Goal: Task Accomplishment & Management: Manage account settings

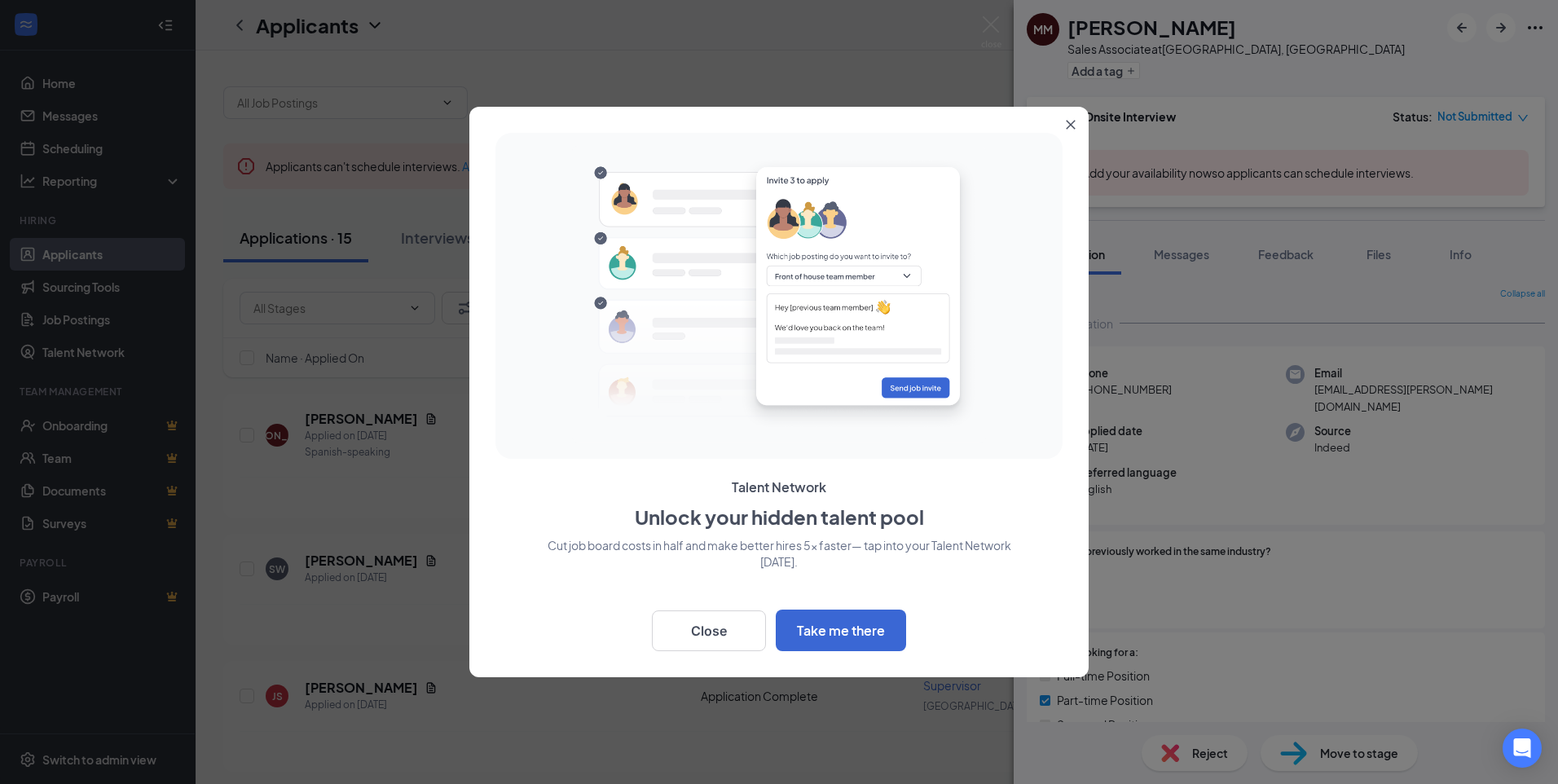
click at [1064, 128] on button "Close" at bounding box center [1074, 121] width 29 height 29
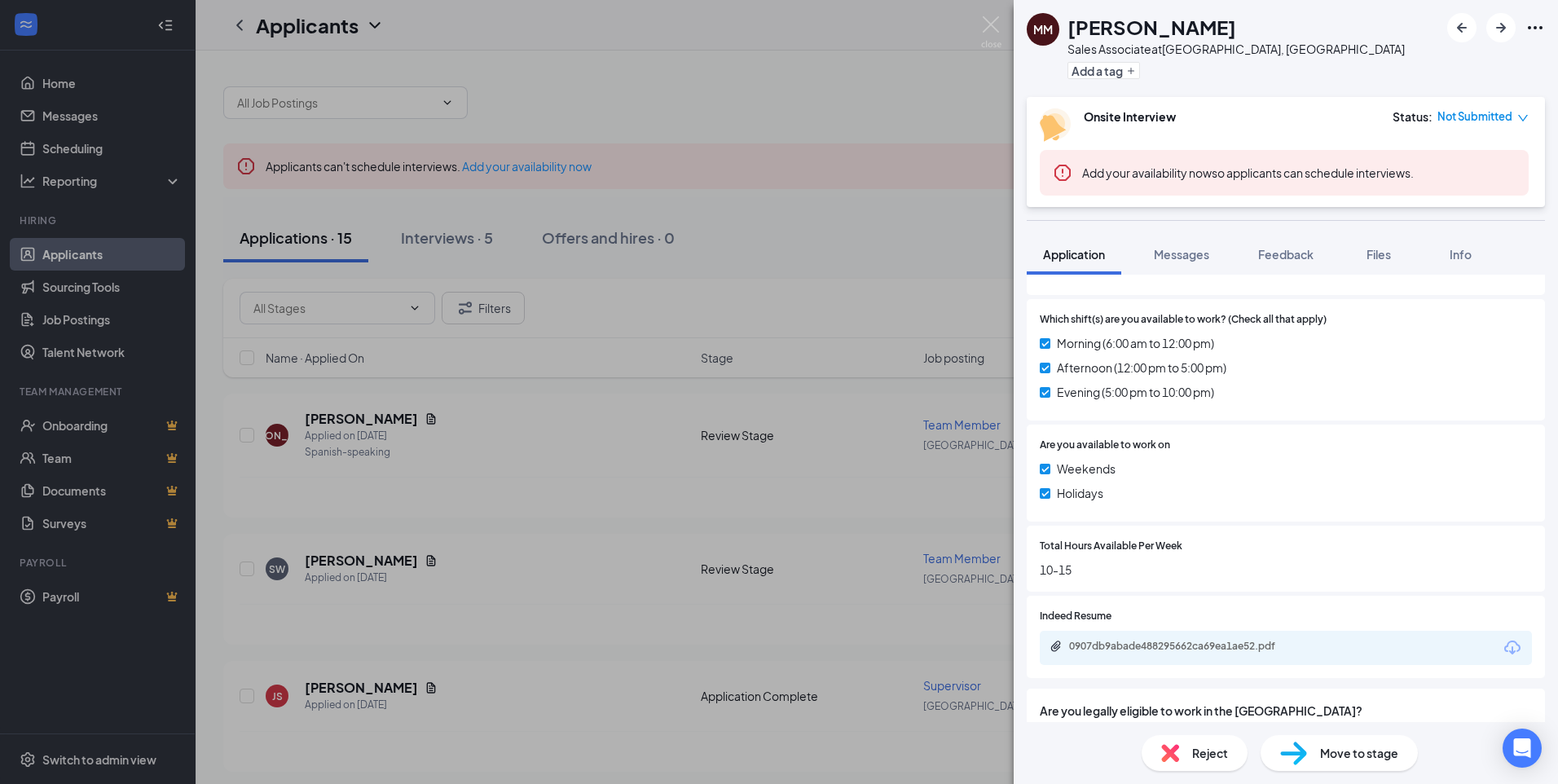
scroll to position [511, 0]
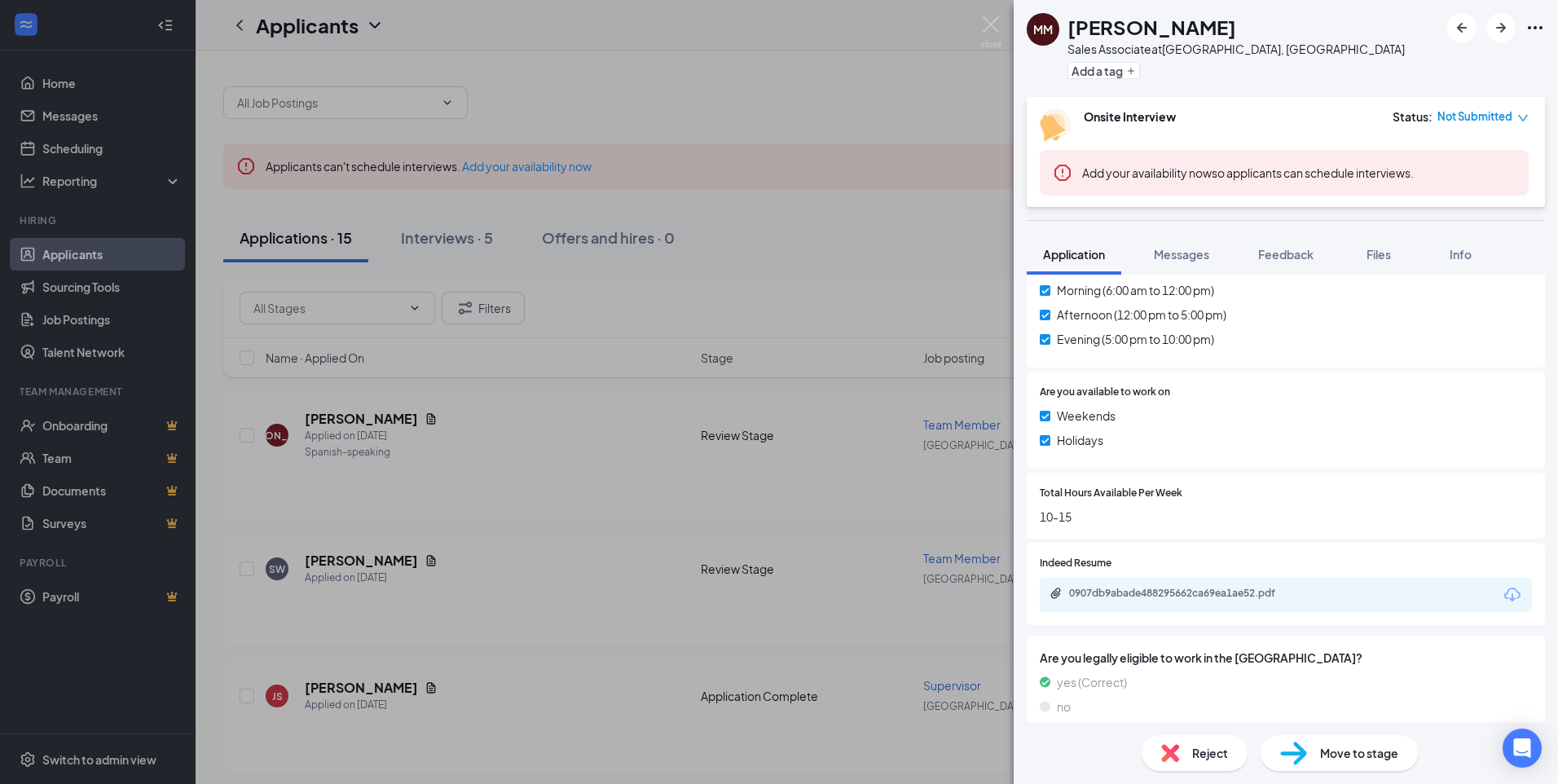
click at [1151, 578] on div "0907db9abade488295662ca69ea1ae52.pdf" at bounding box center [1286, 595] width 492 height 35
click at [1174, 587] on div "0907db9abade488295662ca69ea1ae52.pdf" at bounding box center [1184, 593] width 228 height 13
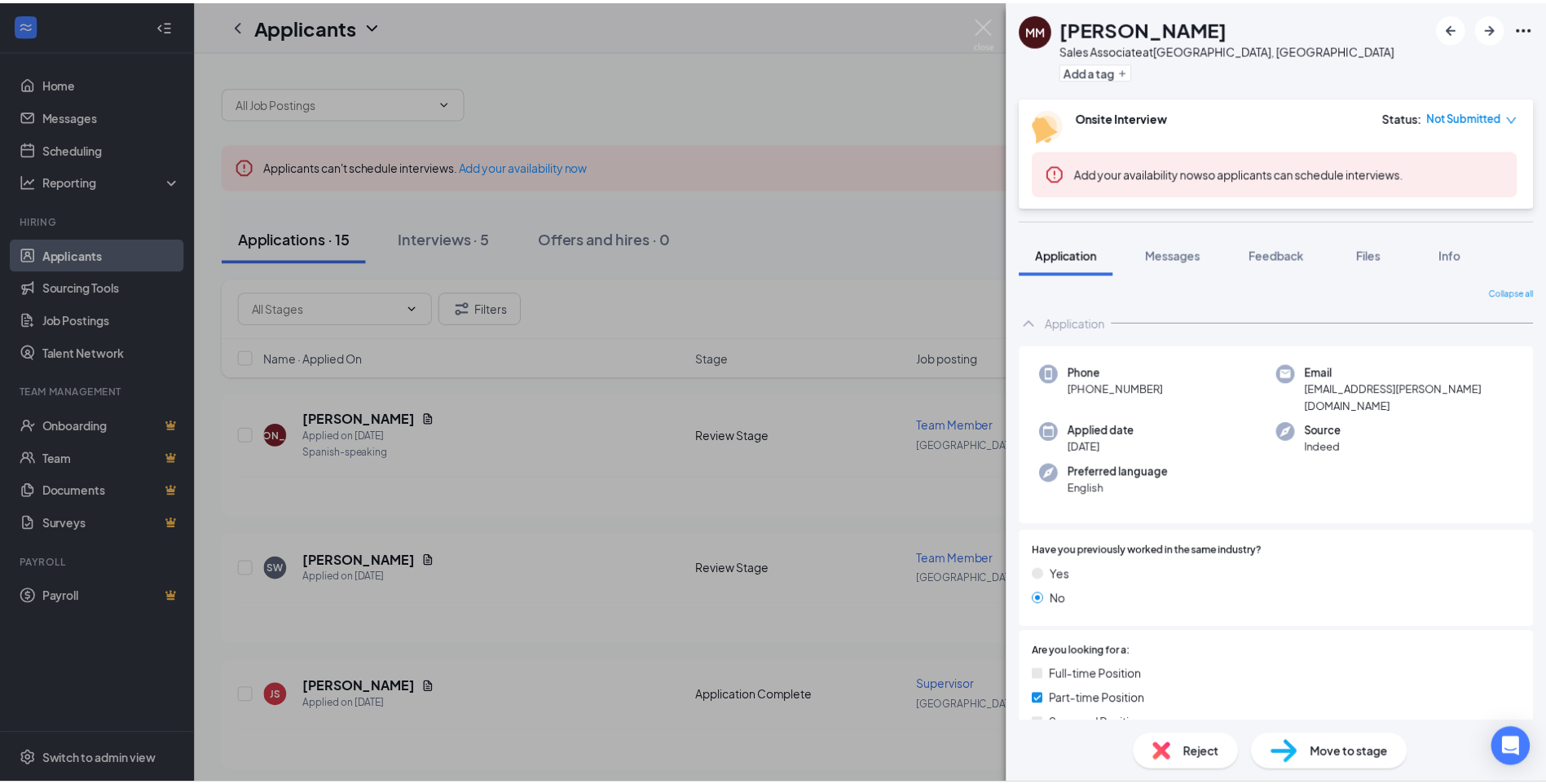
scroll to position [0, 0]
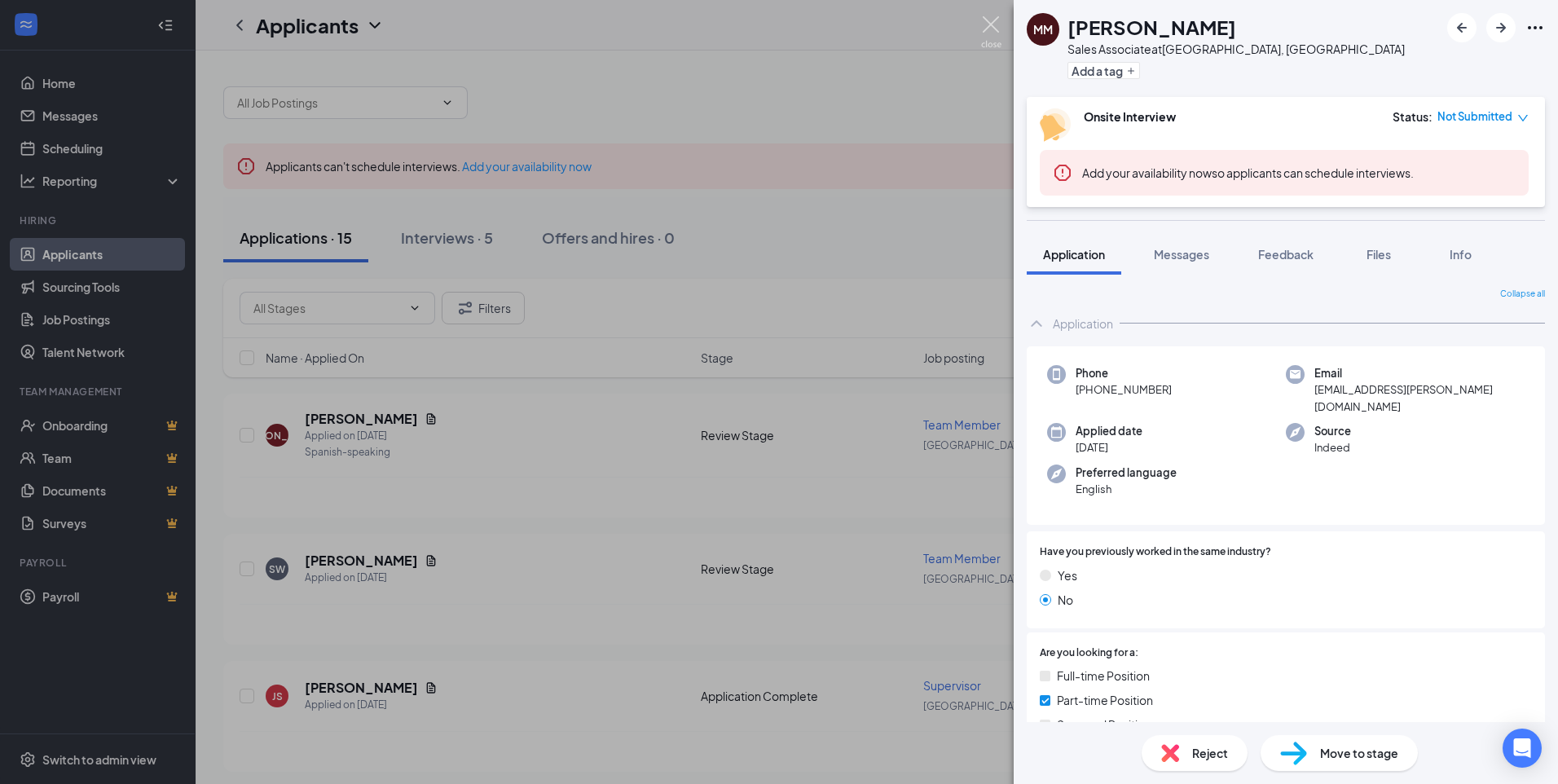
click at [991, 27] on img at bounding box center [991, 32] width 20 height 32
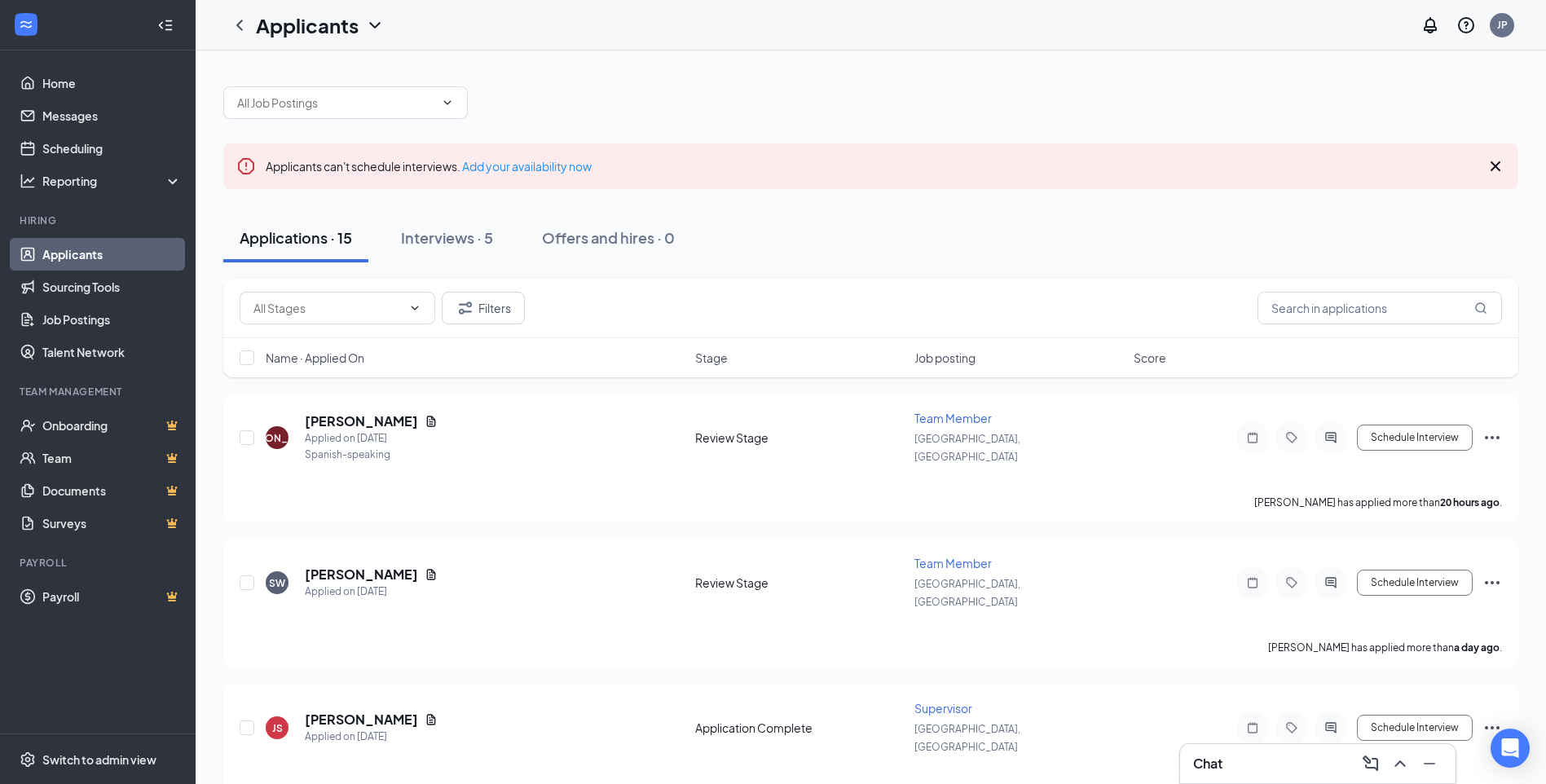
click at [992, 27] on div "Applicants JP" at bounding box center [871, 25] width 1350 height 50
click at [421, 231] on div "Interviews · 5" at bounding box center [447, 237] width 92 height 20
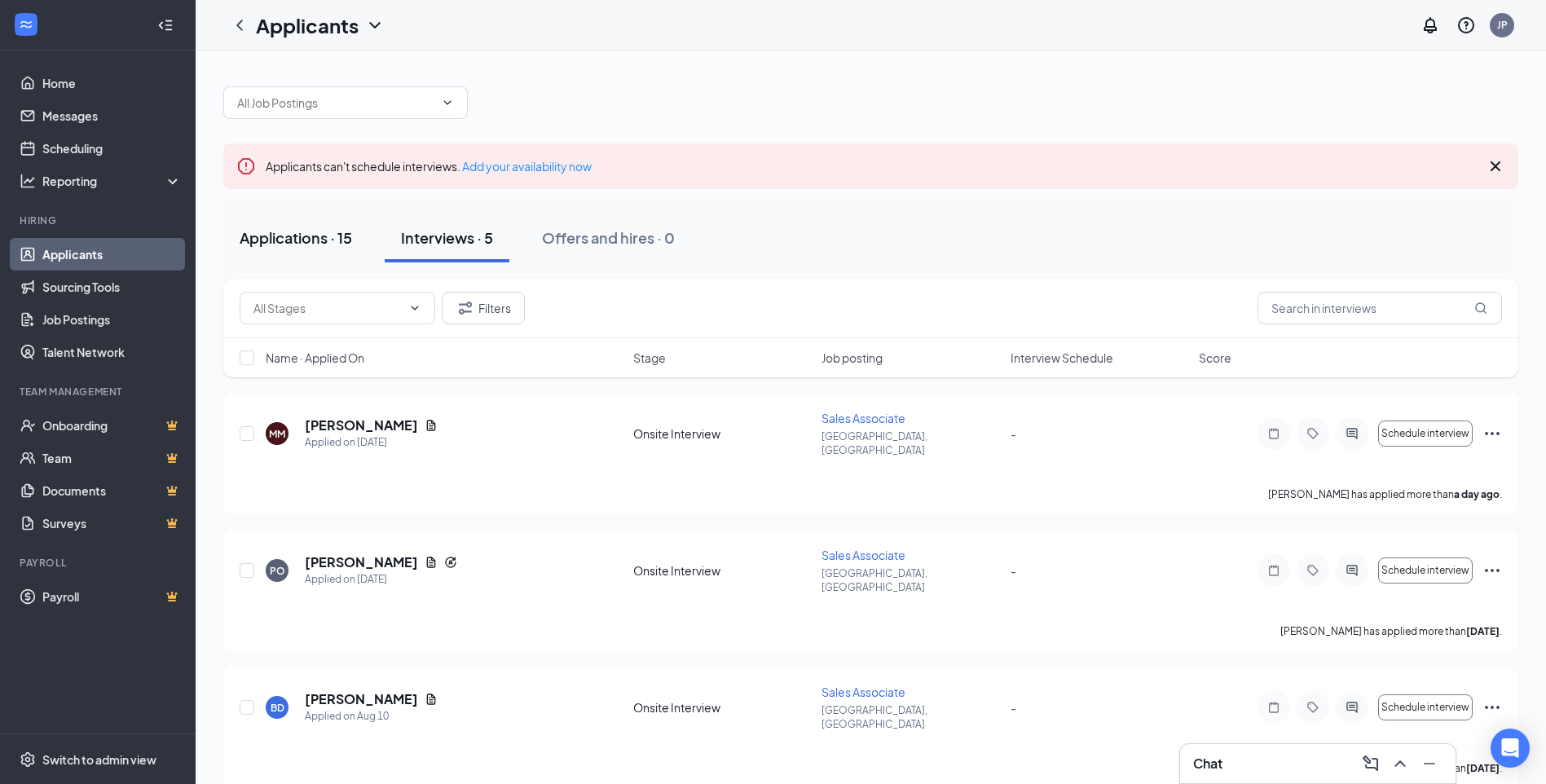
click at [305, 254] on button "Applications · 15" at bounding box center [296, 237] width 145 height 49
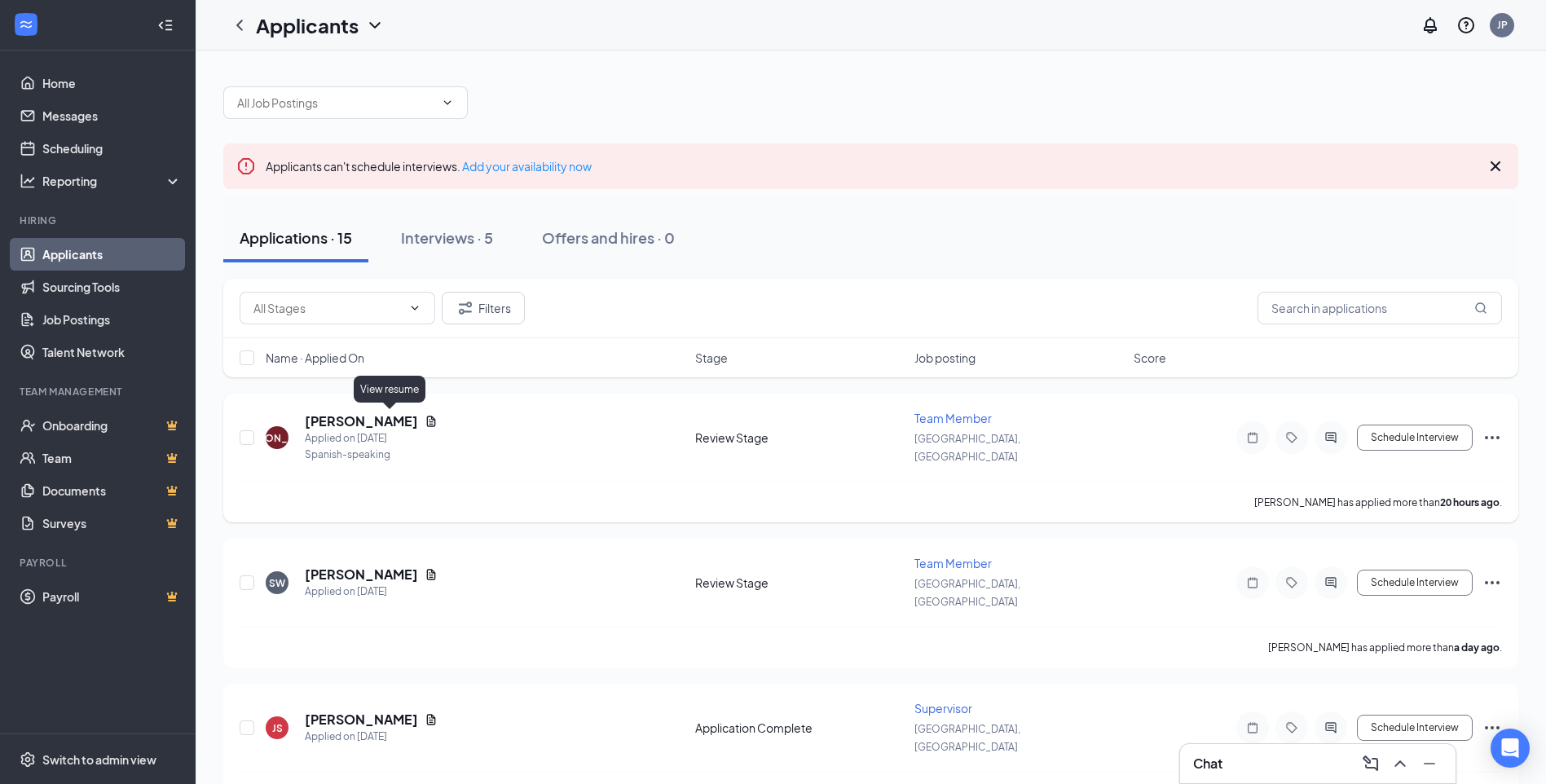
click at [425, 419] on icon "Document" at bounding box center [431, 421] width 13 height 13
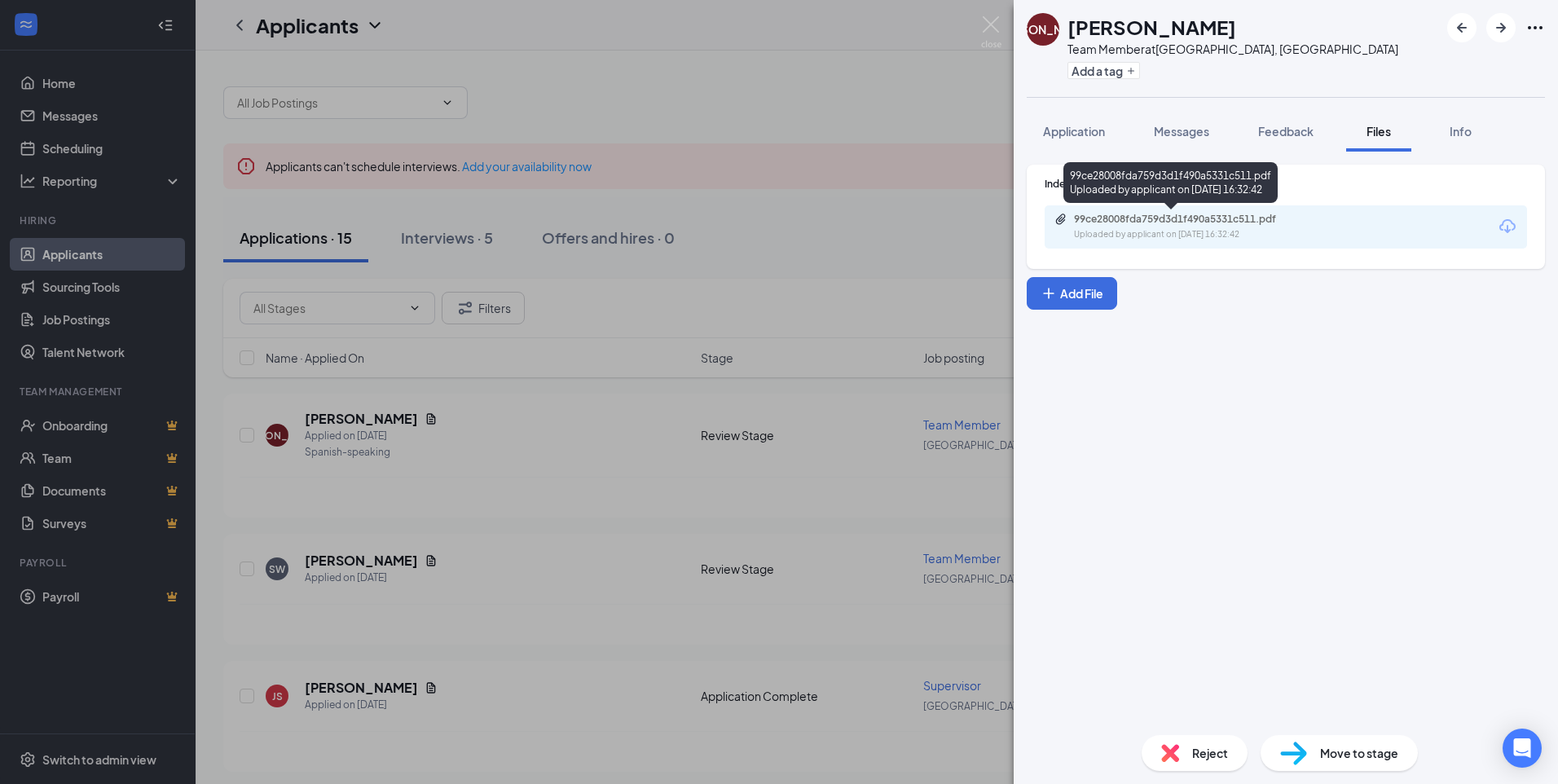
click at [1178, 222] on div "99ce28008fda759d3d1f490a5331c511.pdf" at bounding box center [1189, 219] width 228 height 13
click at [930, 125] on div "[PERSON_NAME] Team Member at [GEOGRAPHIC_DATA], [GEOGRAPHIC_DATA] Add a tag App…" at bounding box center [779, 392] width 1558 height 784
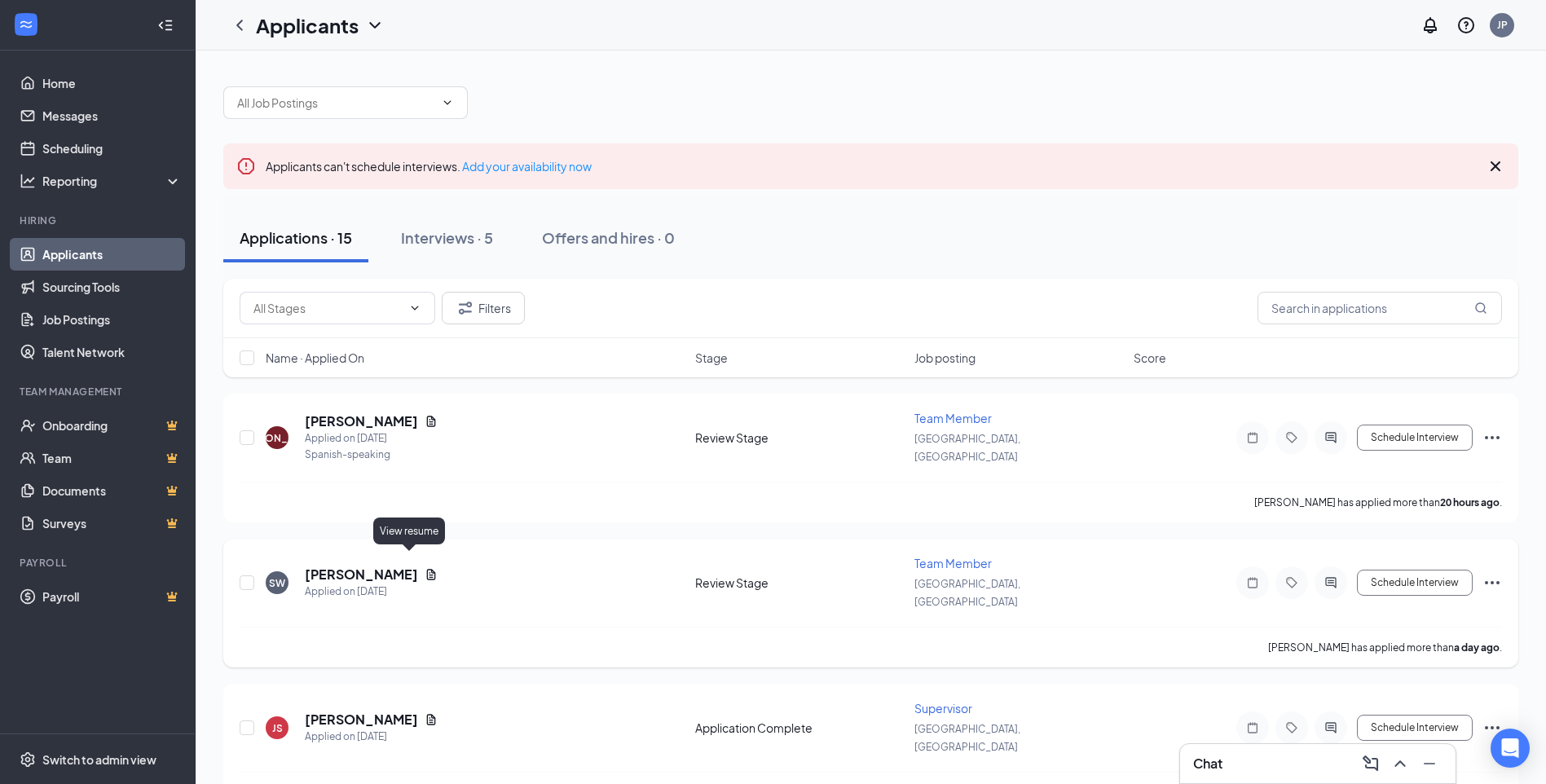
click at [427, 569] on icon "Document" at bounding box center [431, 574] width 9 height 11
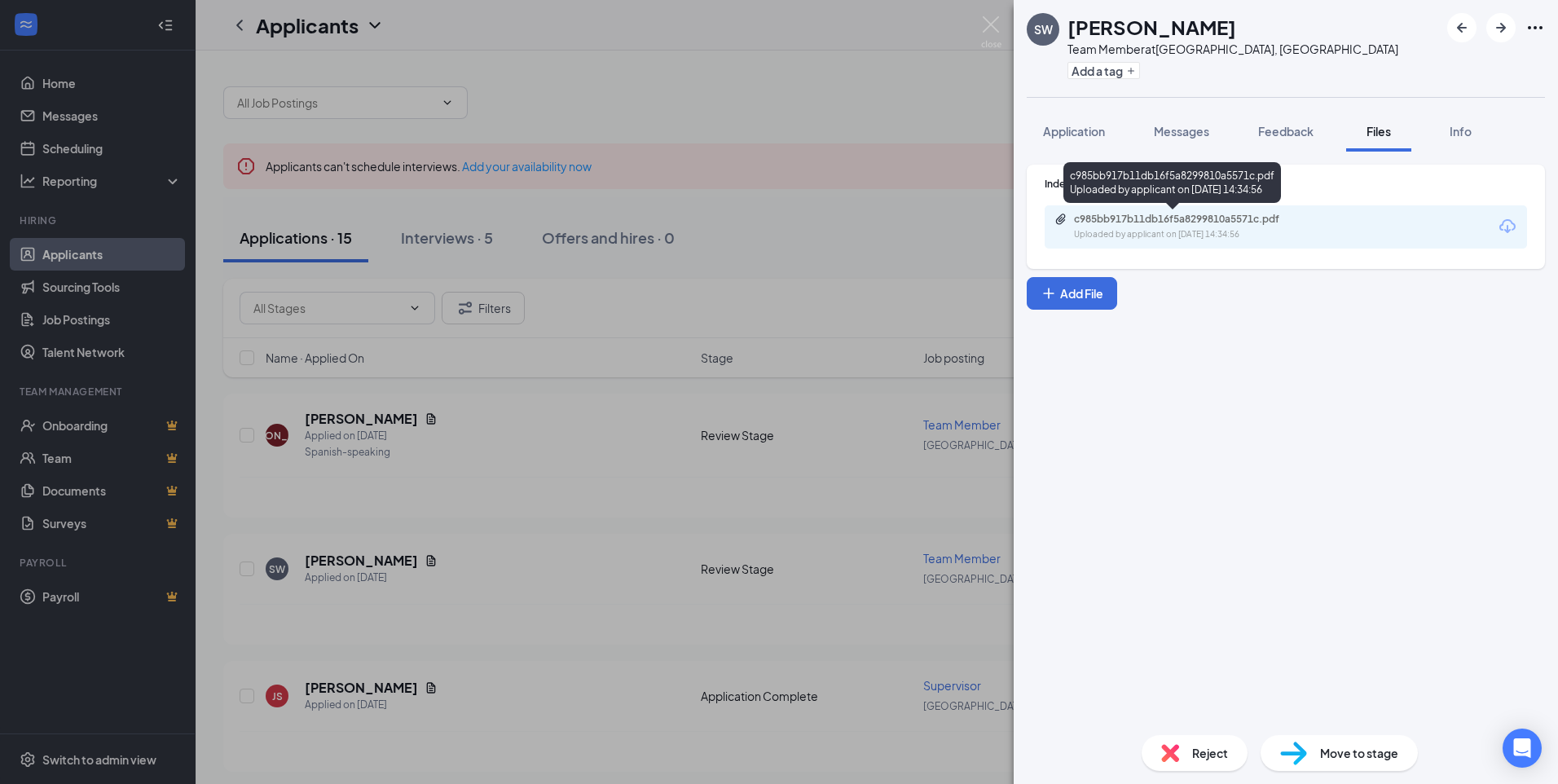
click at [1236, 214] on div "c985bb917b11db16f5a8299810a5571c.pdf" at bounding box center [1189, 219] width 228 height 13
click at [449, 518] on div "SW [PERSON_NAME] Team Member at [GEOGRAPHIC_DATA], [GEOGRAPHIC_DATA] Add a tag …" at bounding box center [779, 392] width 1558 height 784
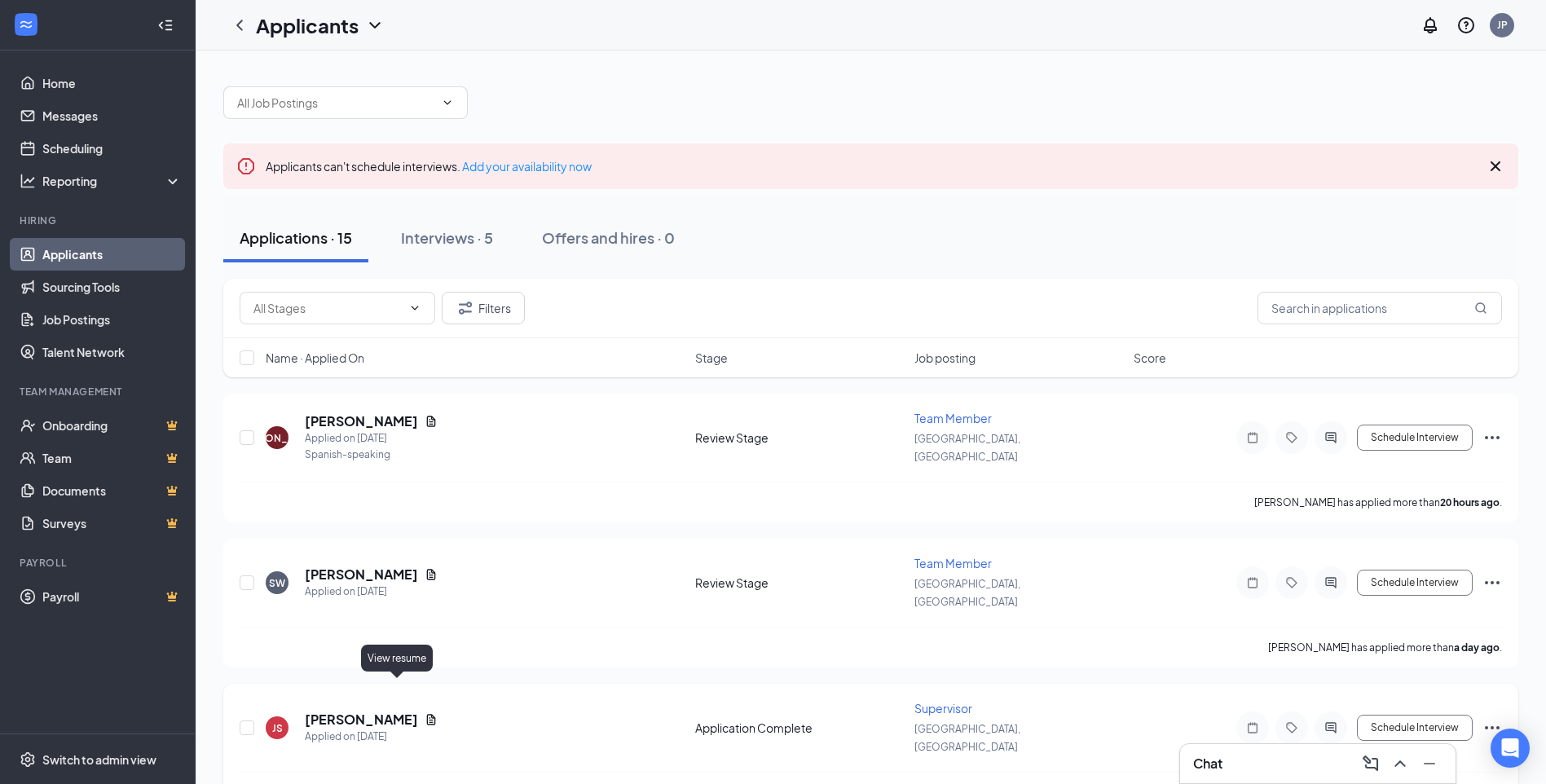
click at [425, 713] on icon "Document" at bounding box center [431, 719] width 13 height 13
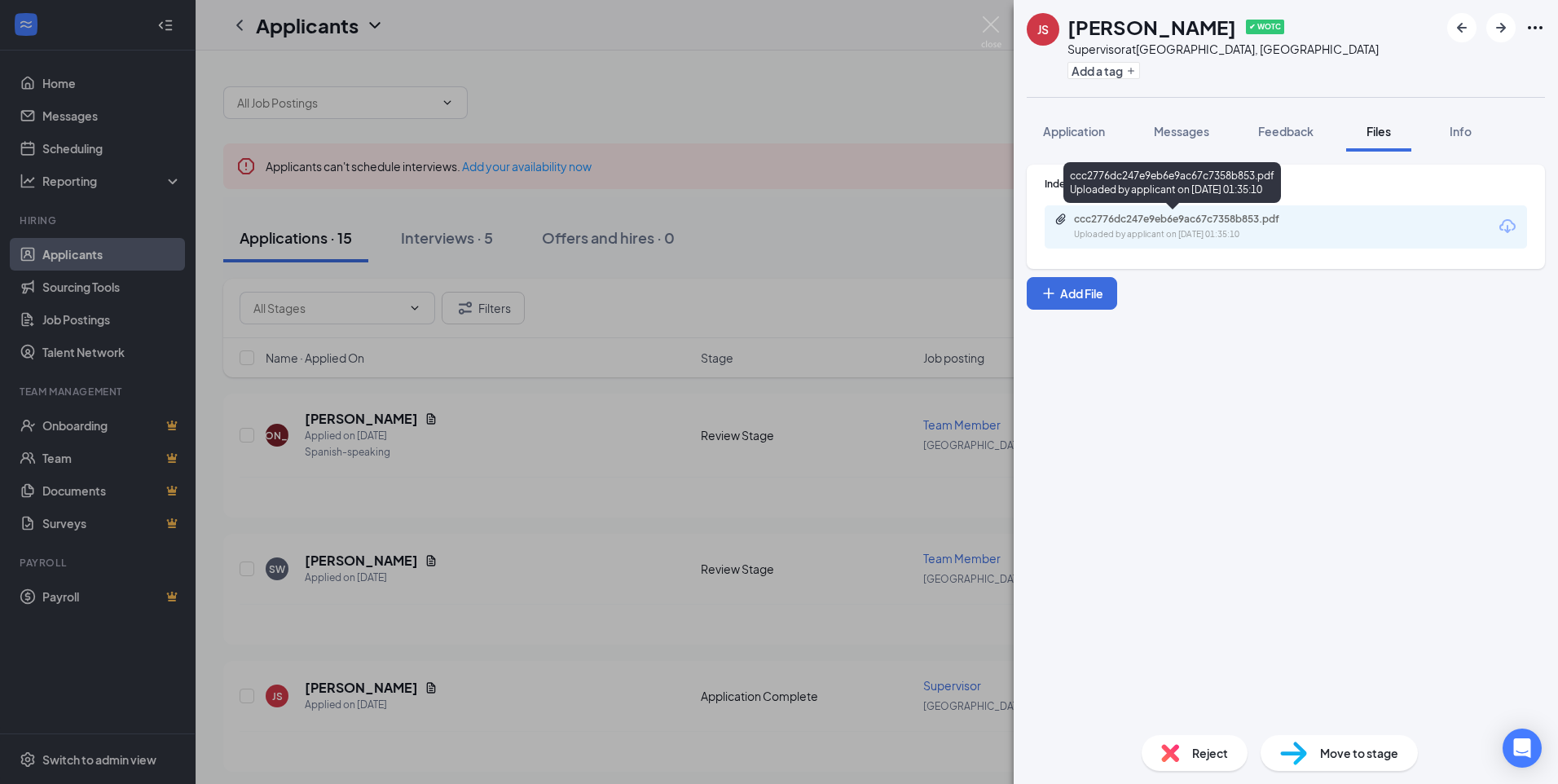
click at [1281, 236] on div "Uploaded by applicant on [DATE] 01:35:10" at bounding box center [1197, 234] width 244 height 13
click at [909, 106] on div "JS [PERSON_NAME] ✔ WOTC Supervisor at [GEOGRAPHIC_DATA], [GEOGRAPHIC_DATA] Add …" at bounding box center [779, 392] width 1558 height 784
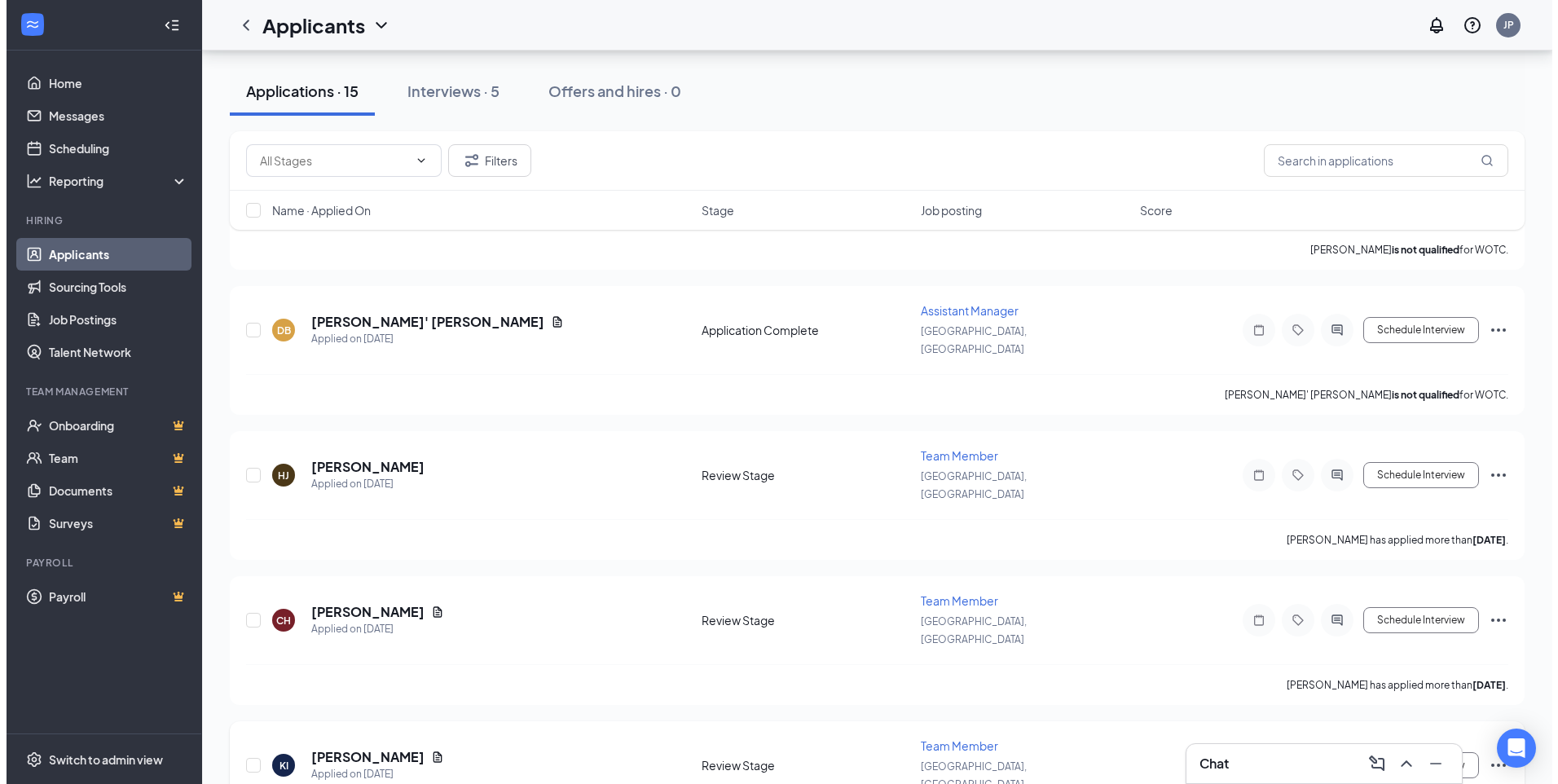
scroll to position [1558, 0]
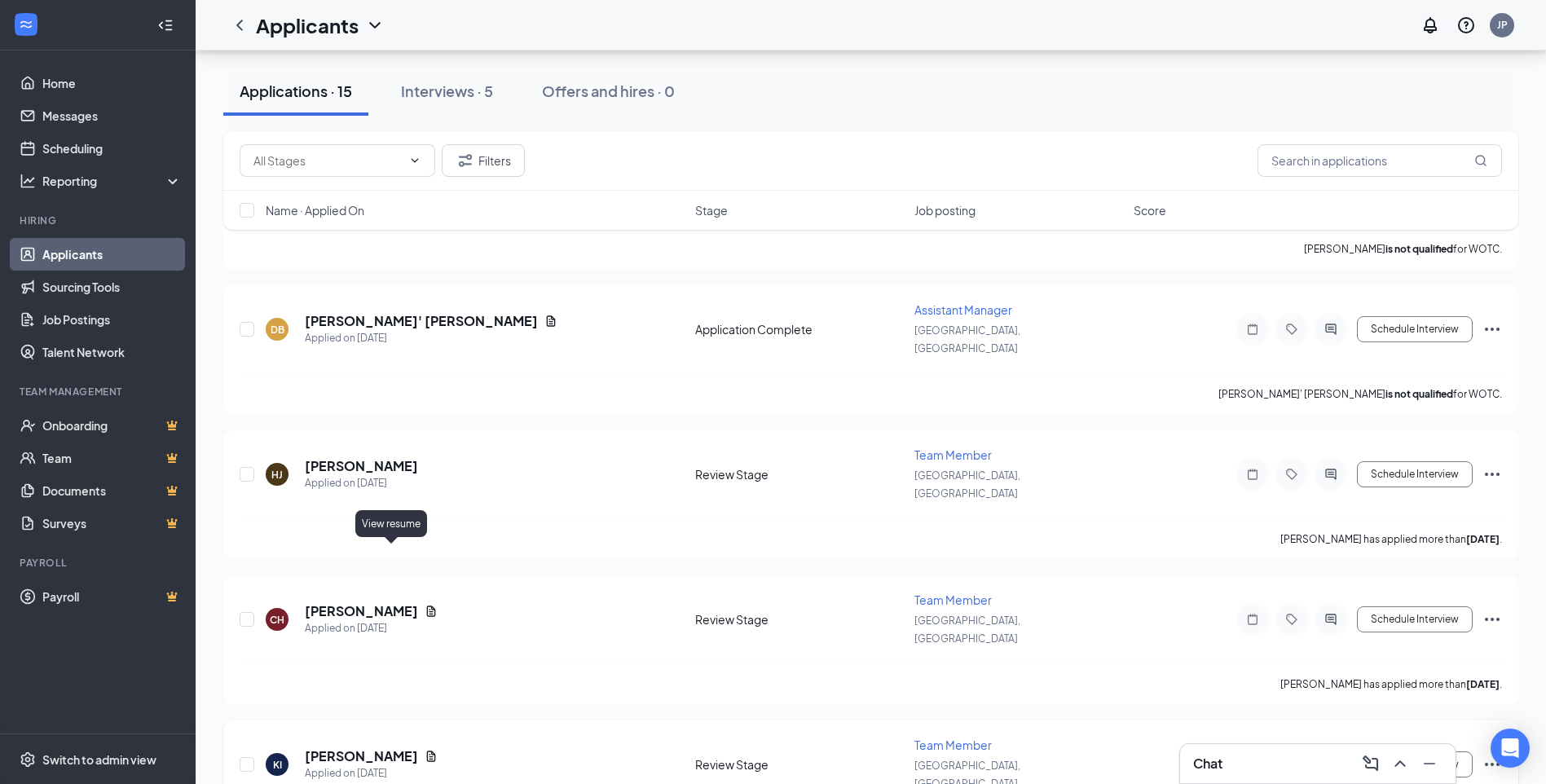
click at [425, 749] on icon "Document" at bounding box center [431, 756] width 13 height 13
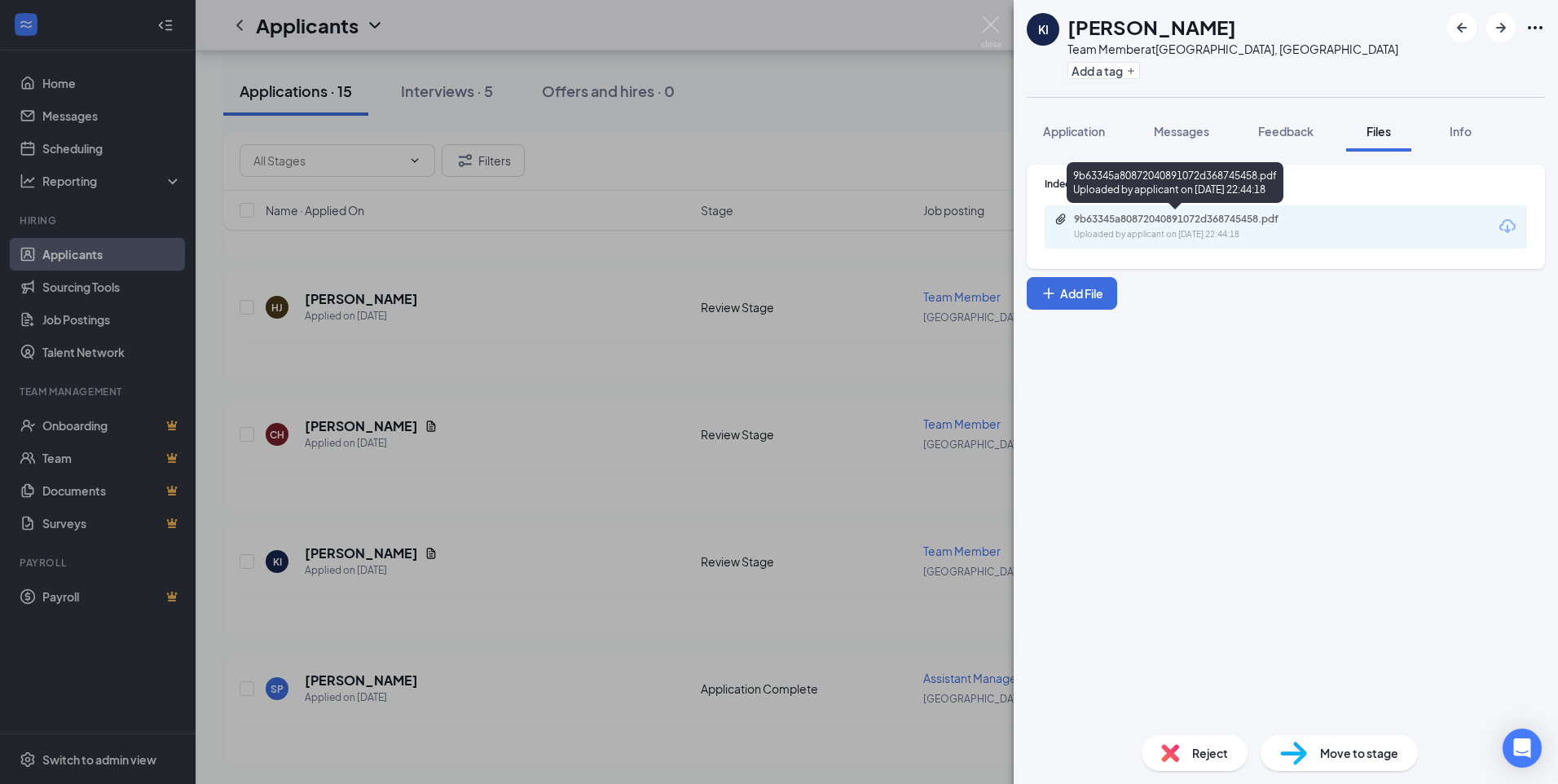
click at [1293, 229] on div "Uploaded by applicant on [DATE] 22:44:18" at bounding box center [1197, 234] width 244 height 13
click at [834, 149] on div "KI [PERSON_NAME] Team Member at [GEOGRAPHIC_DATA], [GEOGRAPHIC_DATA] Add a tag …" at bounding box center [779, 392] width 1558 height 784
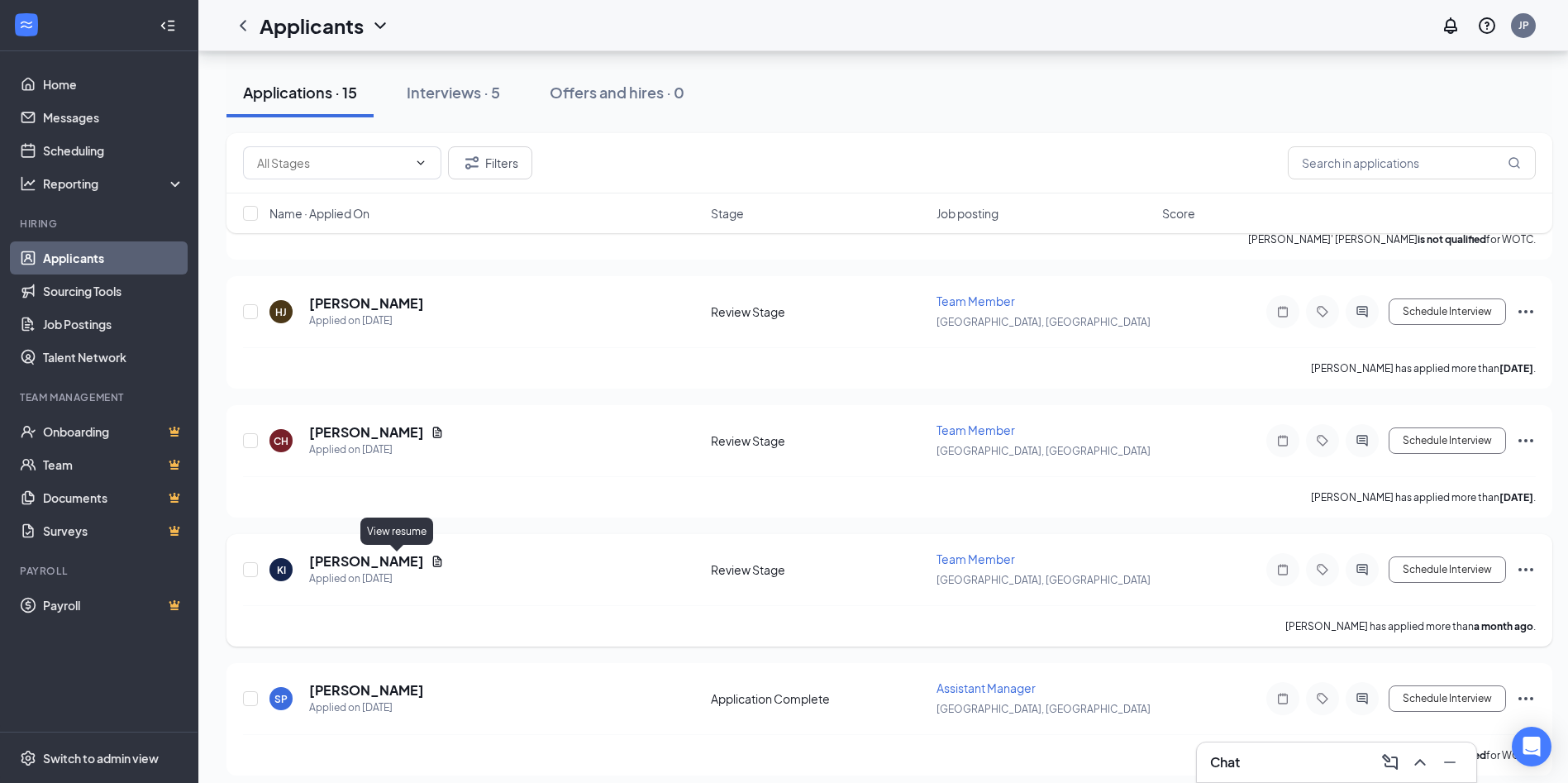
click at [433, 561] on icon "Document" at bounding box center [437, 561] width 9 height 11
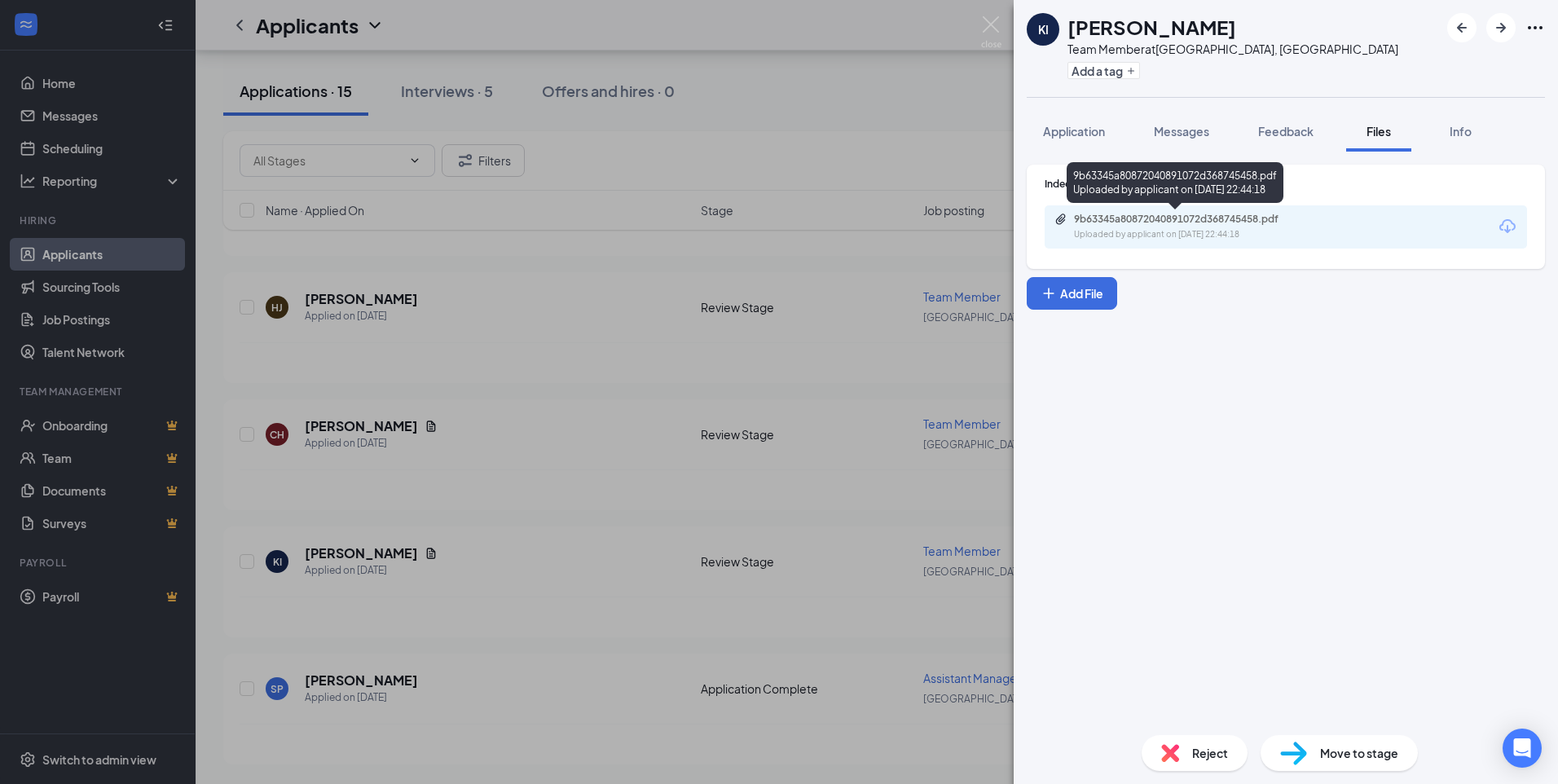
click at [1267, 224] on div "9b63345a80872040891072d368745458.pdf" at bounding box center [1189, 219] width 228 height 13
click at [344, 363] on div "KI [PERSON_NAME] Team Member at [GEOGRAPHIC_DATA], [GEOGRAPHIC_DATA] Add a tag …" at bounding box center [779, 392] width 1558 height 784
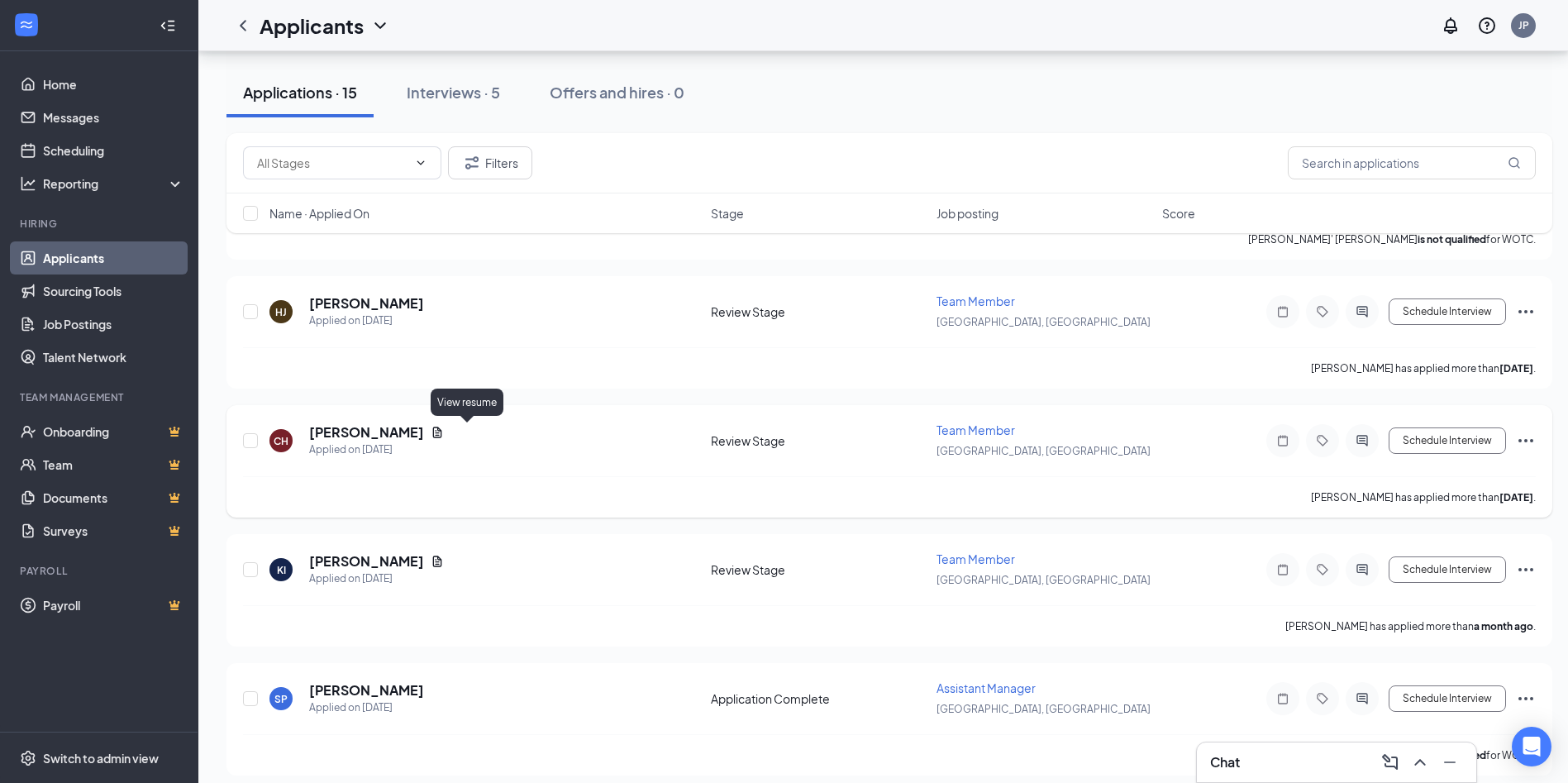
click at [443, 428] on icon "Document" at bounding box center [437, 432] width 13 height 13
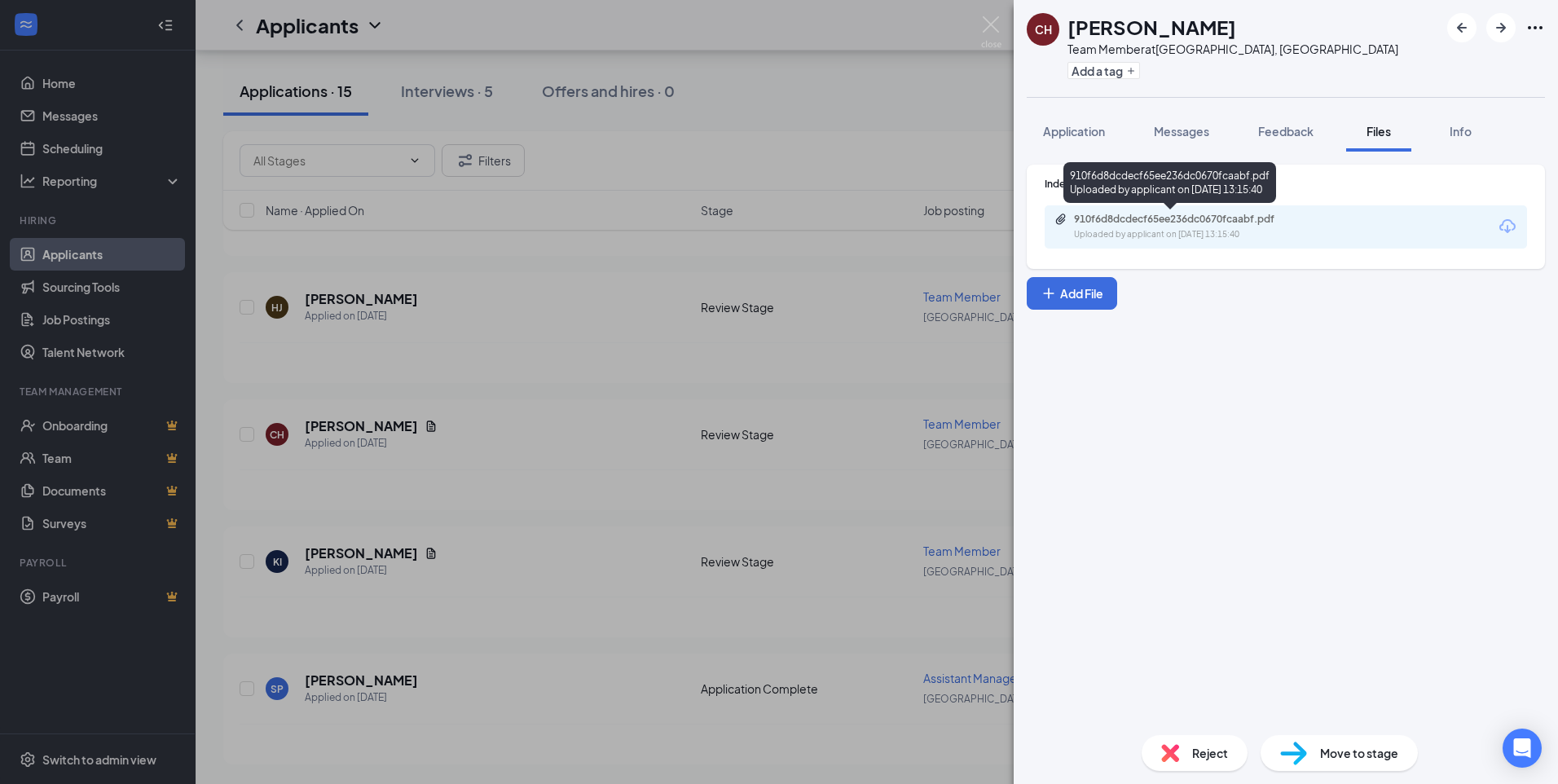
click at [1198, 228] on div "Uploaded by applicant on [DATE] 13:15:40" at bounding box center [1197, 234] width 244 height 13
drag, startPoint x: 872, startPoint y: 405, endPoint x: 762, endPoint y: 395, distance: 110.5
click at [863, 405] on div "CH [PERSON_NAME] Team Member at [GEOGRAPHIC_DATA], [GEOGRAPHIC_DATA] Add a tag …" at bounding box center [779, 392] width 1558 height 784
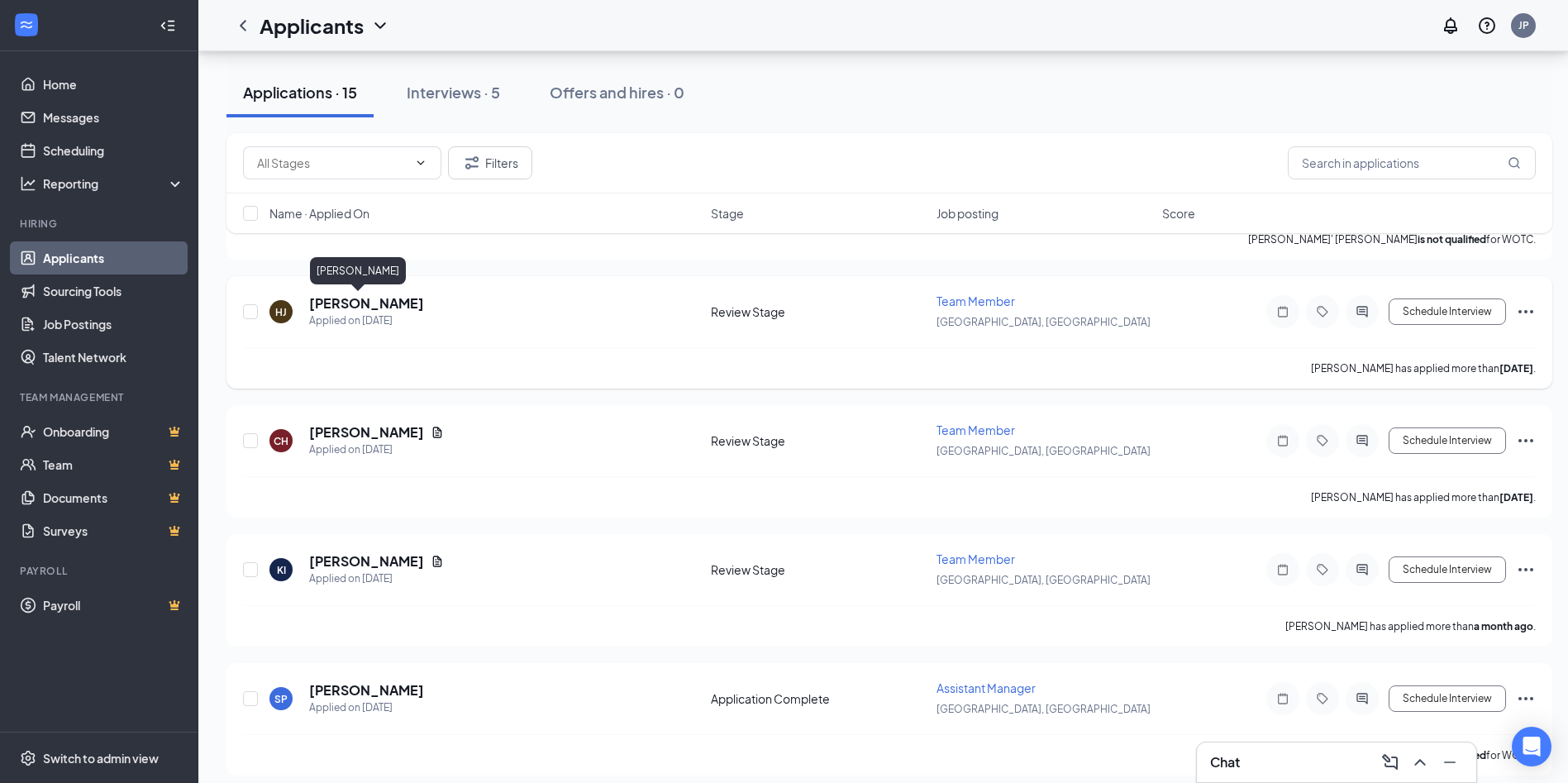
click at [323, 298] on h5 "[PERSON_NAME]" at bounding box center [366, 304] width 115 height 18
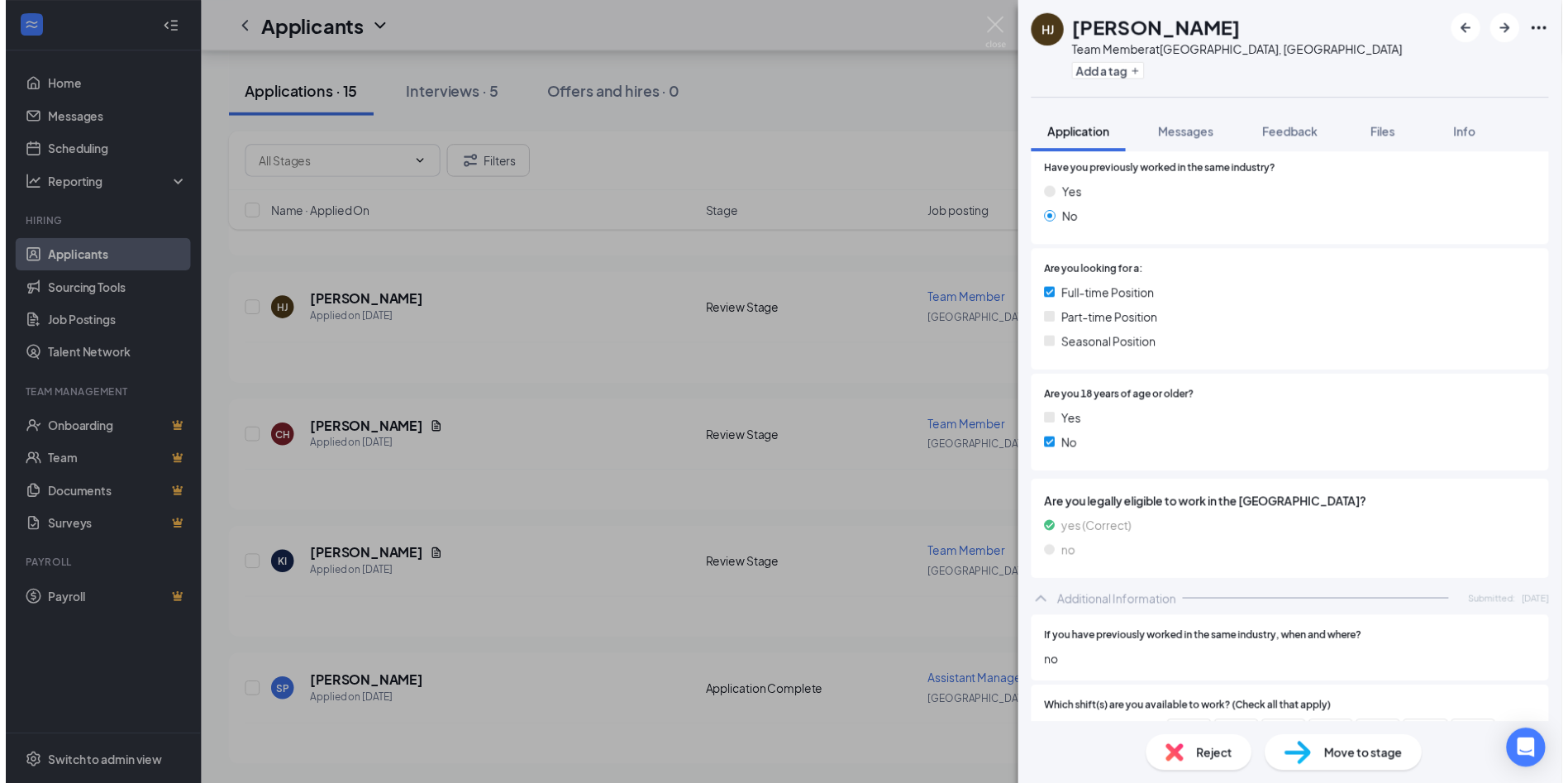
scroll to position [248, 0]
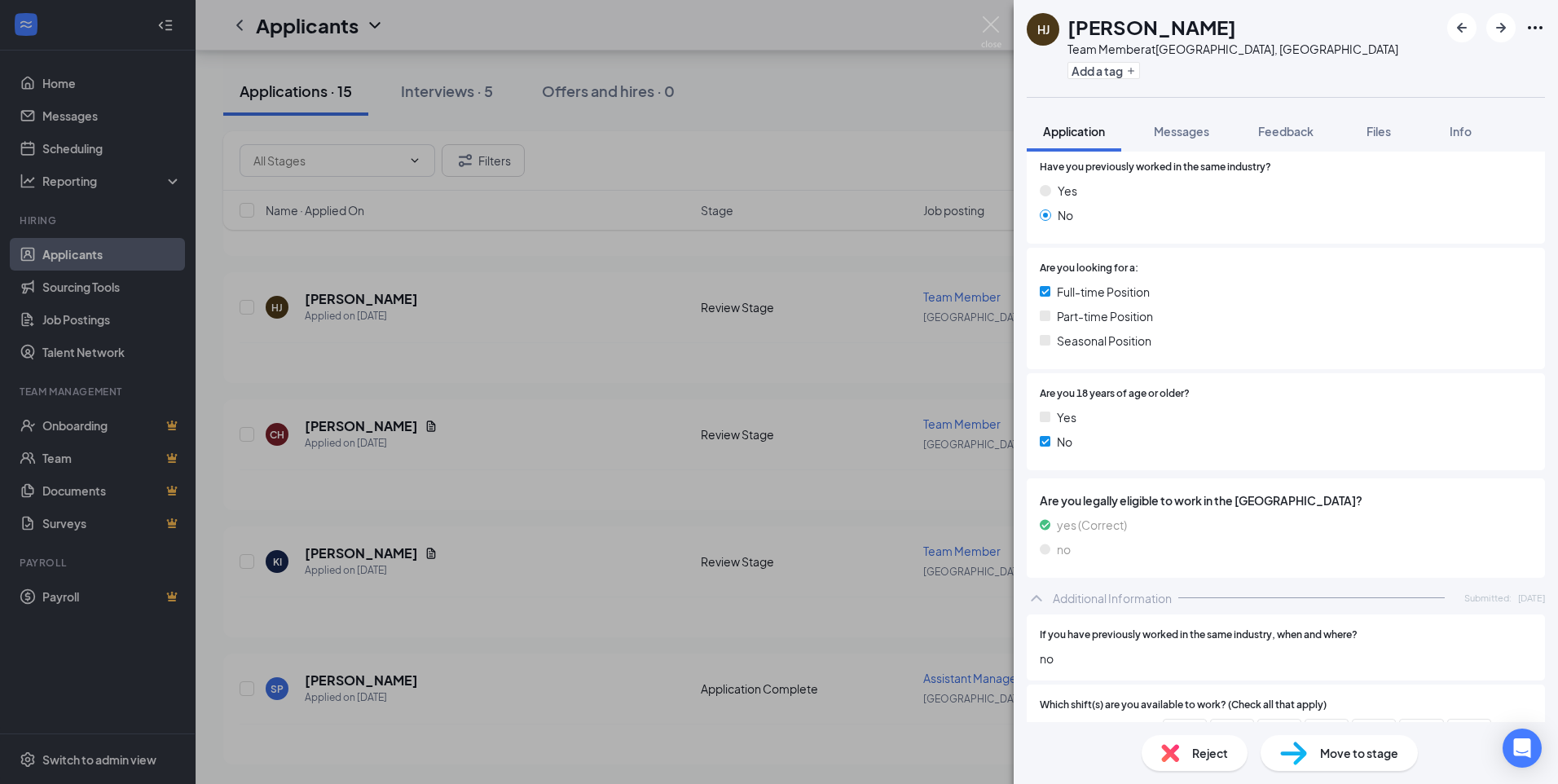
drag, startPoint x: 420, startPoint y: 394, endPoint x: 432, endPoint y: 388, distance: 13.4
click at [422, 394] on div "[PERSON_NAME] Team Member at [GEOGRAPHIC_DATA], [GEOGRAPHIC_DATA] Add a tag App…" at bounding box center [779, 392] width 1558 height 784
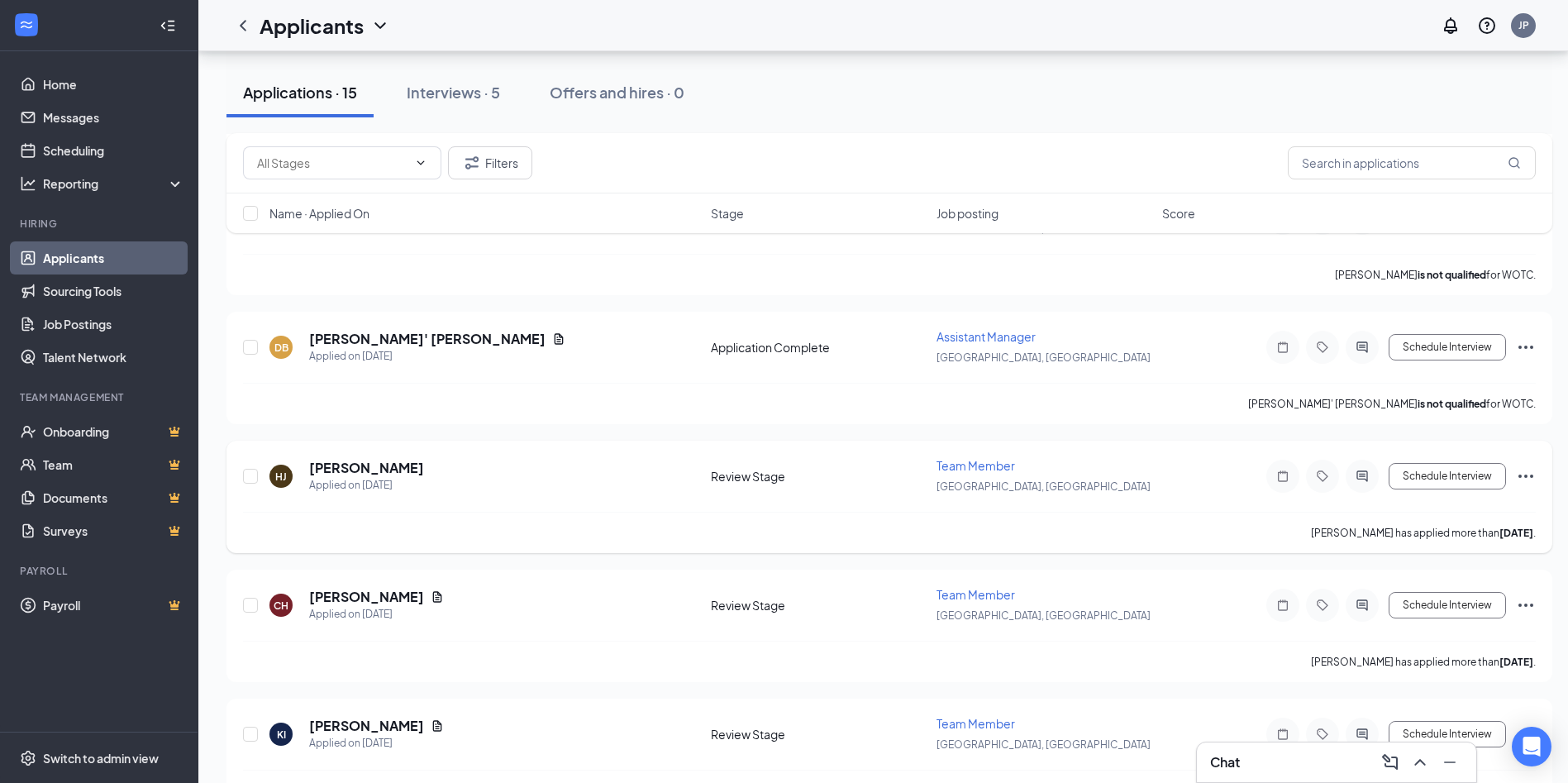
scroll to position [1416, 0]
click at [552, 345] on icon "Document" at bounding box center [558, 339] width 13 height 13
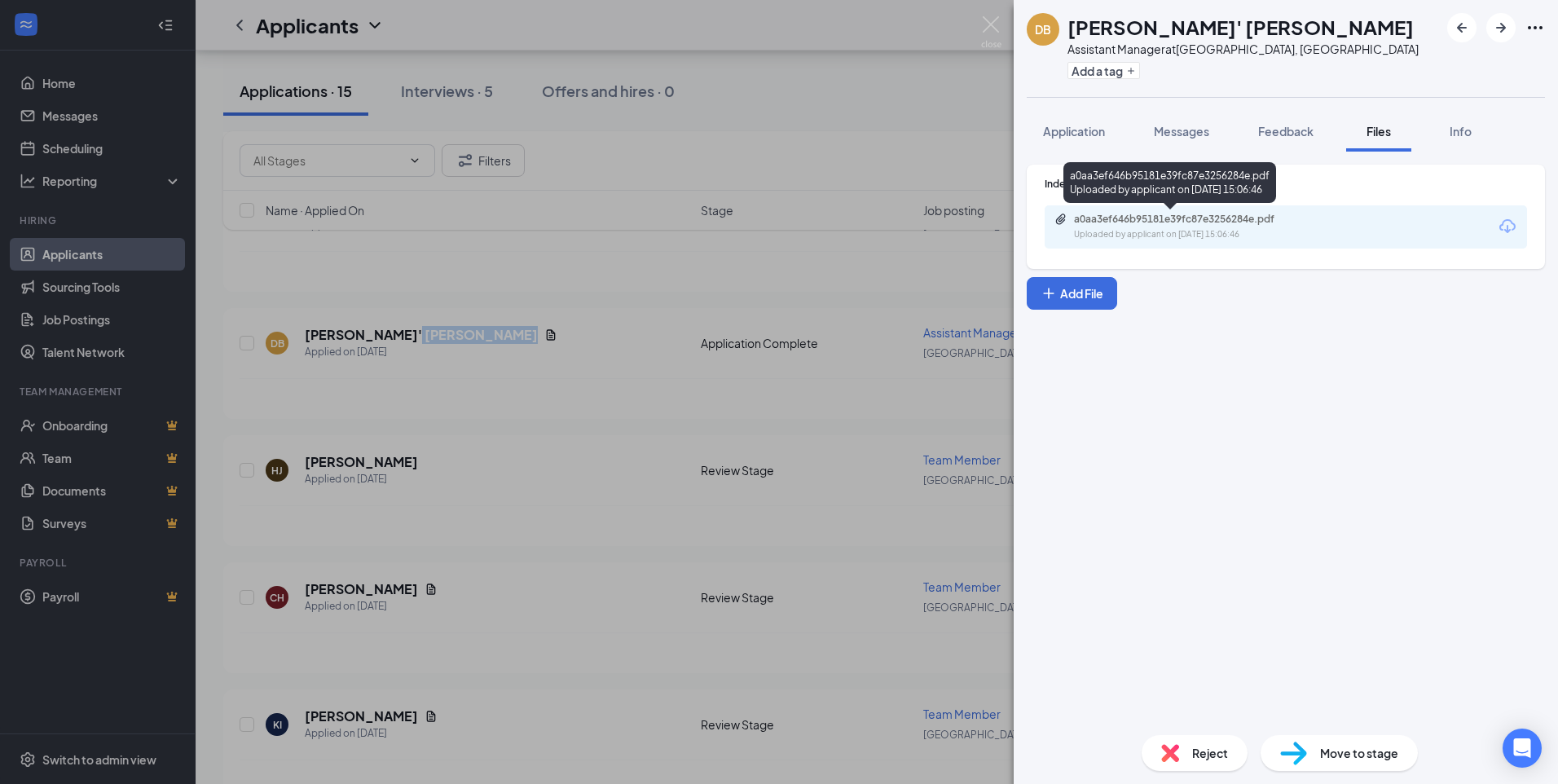
click at [1238, 214] on div "a0aa3ef646b95181e39fc87e3256284e.pdf" at bounding box center [1189, 219] width 228 height 13
drag, startPoint x: 878, startPoint y: 112, endPoint x: 887, endPoint y: 112, distance: 9.0
click at [880, 119] on div "DB [PERSON_NAME]' [PERSON_NAME] Assistant Manager at [GEOGRAPHIC_DATA], [GEOGRA…" at bounding box center [779, 392] width 1558 height 784
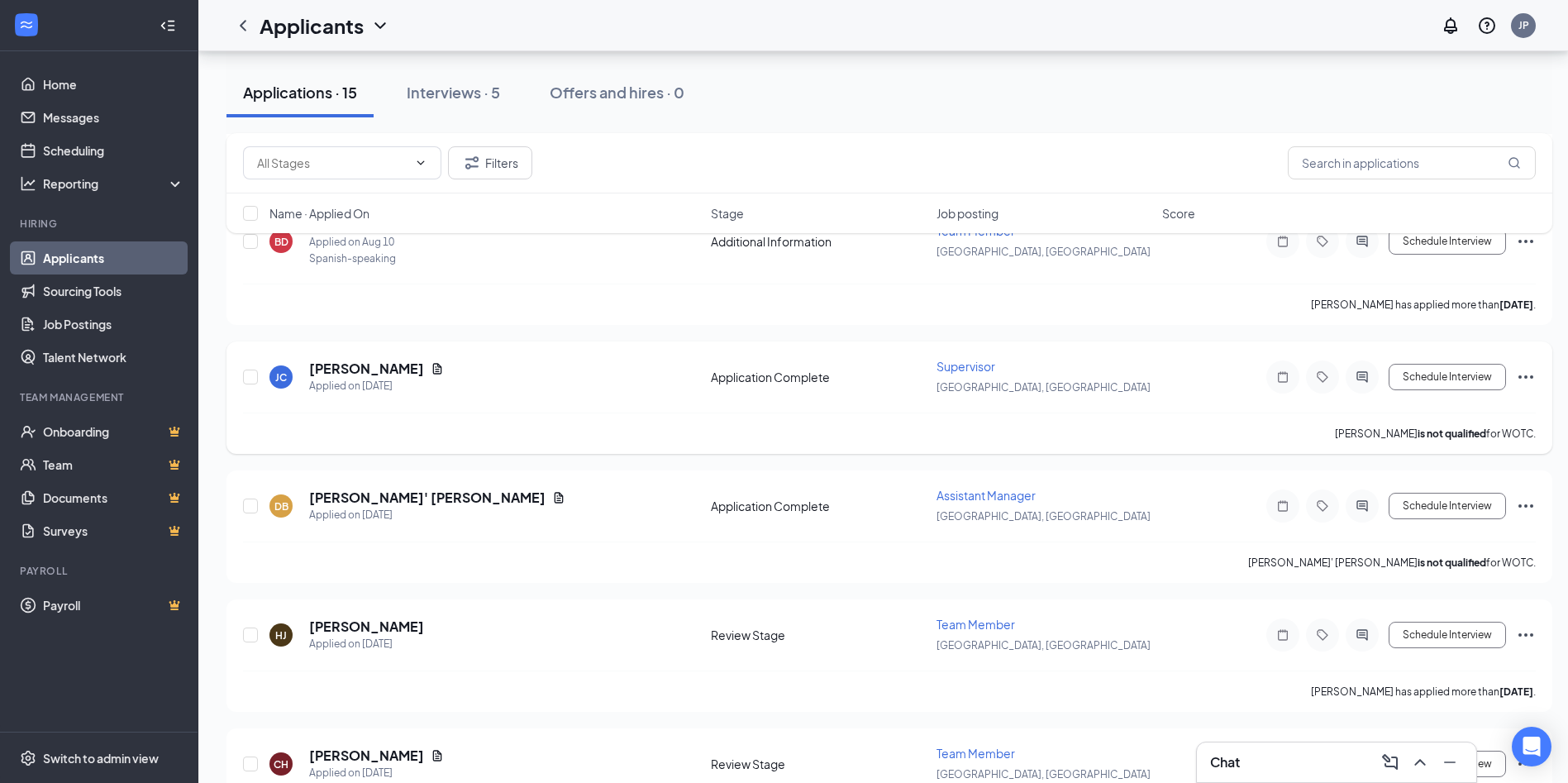
scroll to position [1251, 0]
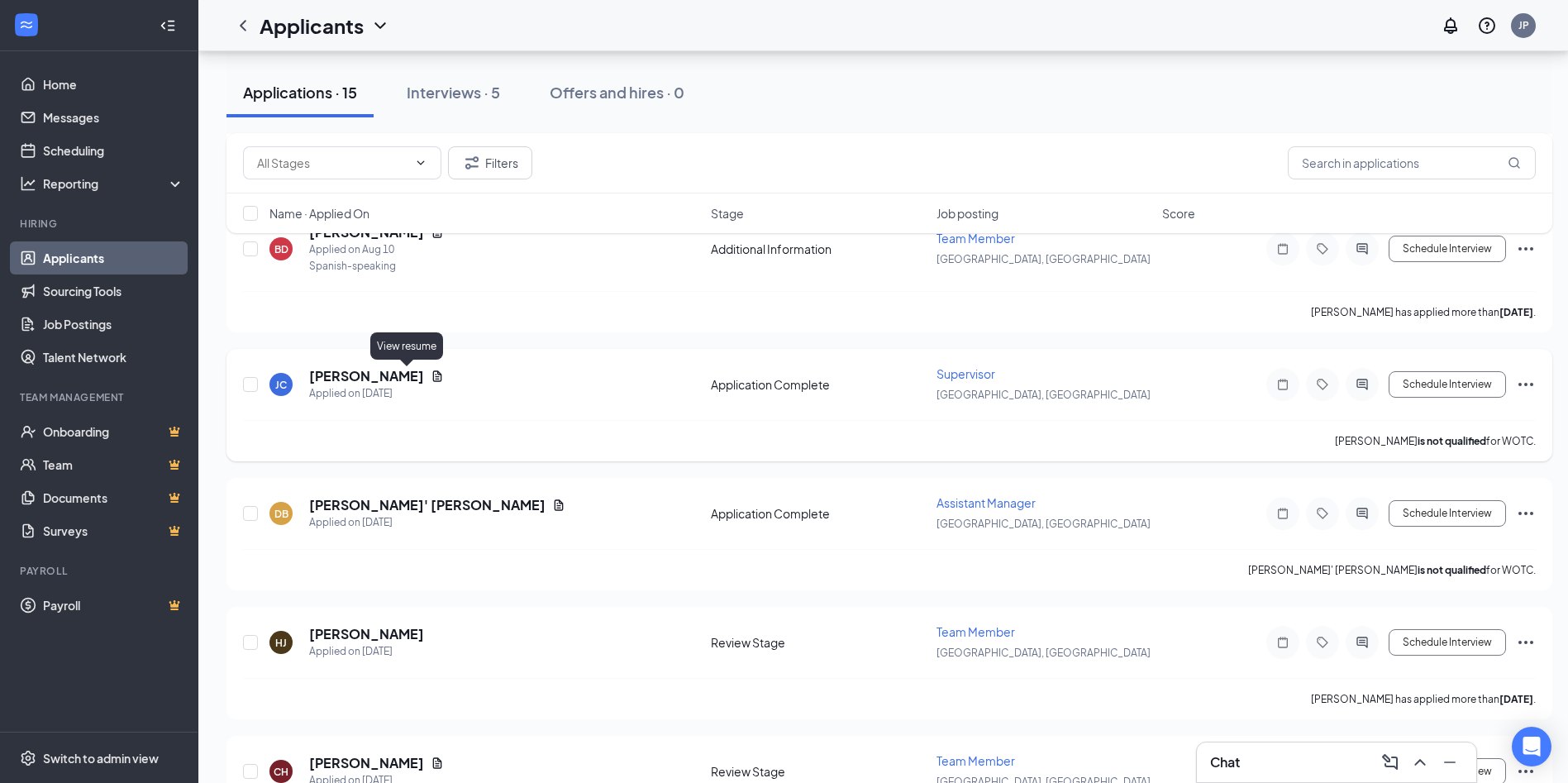
click at [431, 377] on icon "Document" at bounding box center [437, 376] width 13 height 13
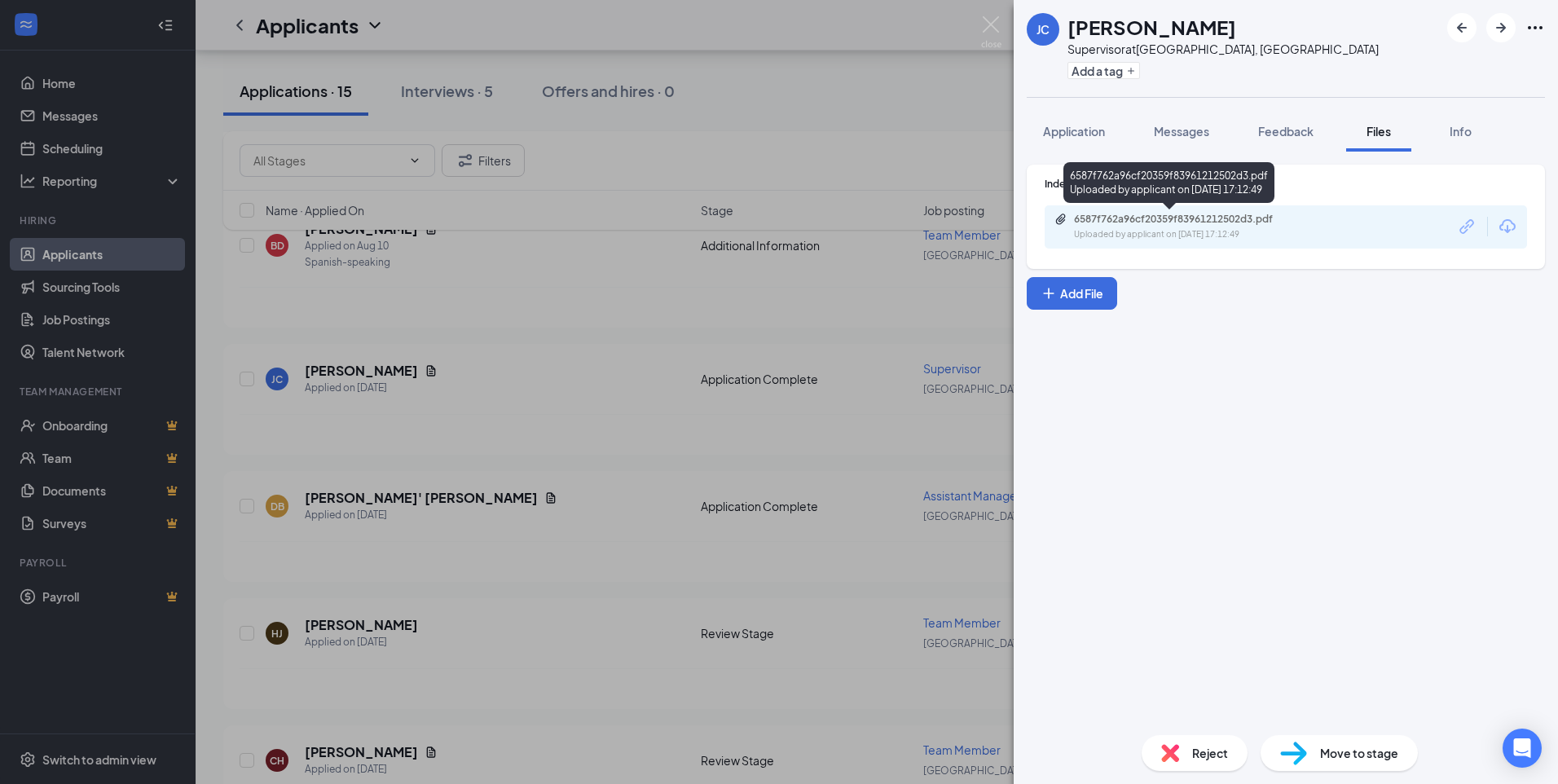
click at [1256, 231] on div "Uploaded by applicant on [DATE] 17:12:49" at bounding box center [1197, 234] width 244 height 13
click at [790, 145] on div "[PERSON_NAME] [PERSON_NAME] Supervisor at [GEOGRAPHIC_DATA], [GEOGRAPHIC_DATA] …" at bounding box center [779, 392] width 1558 height 784
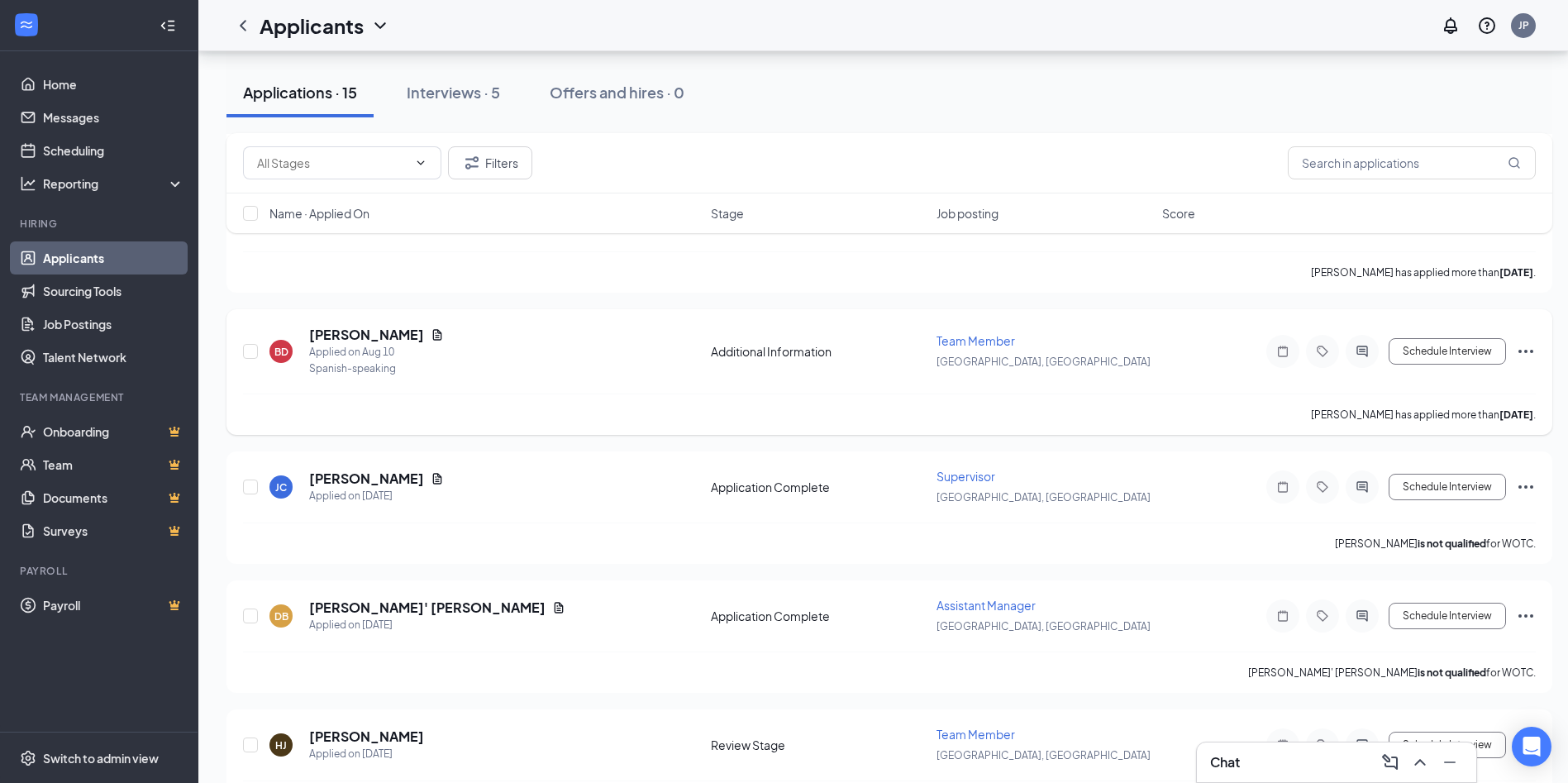
scroll to position [1086, 0]
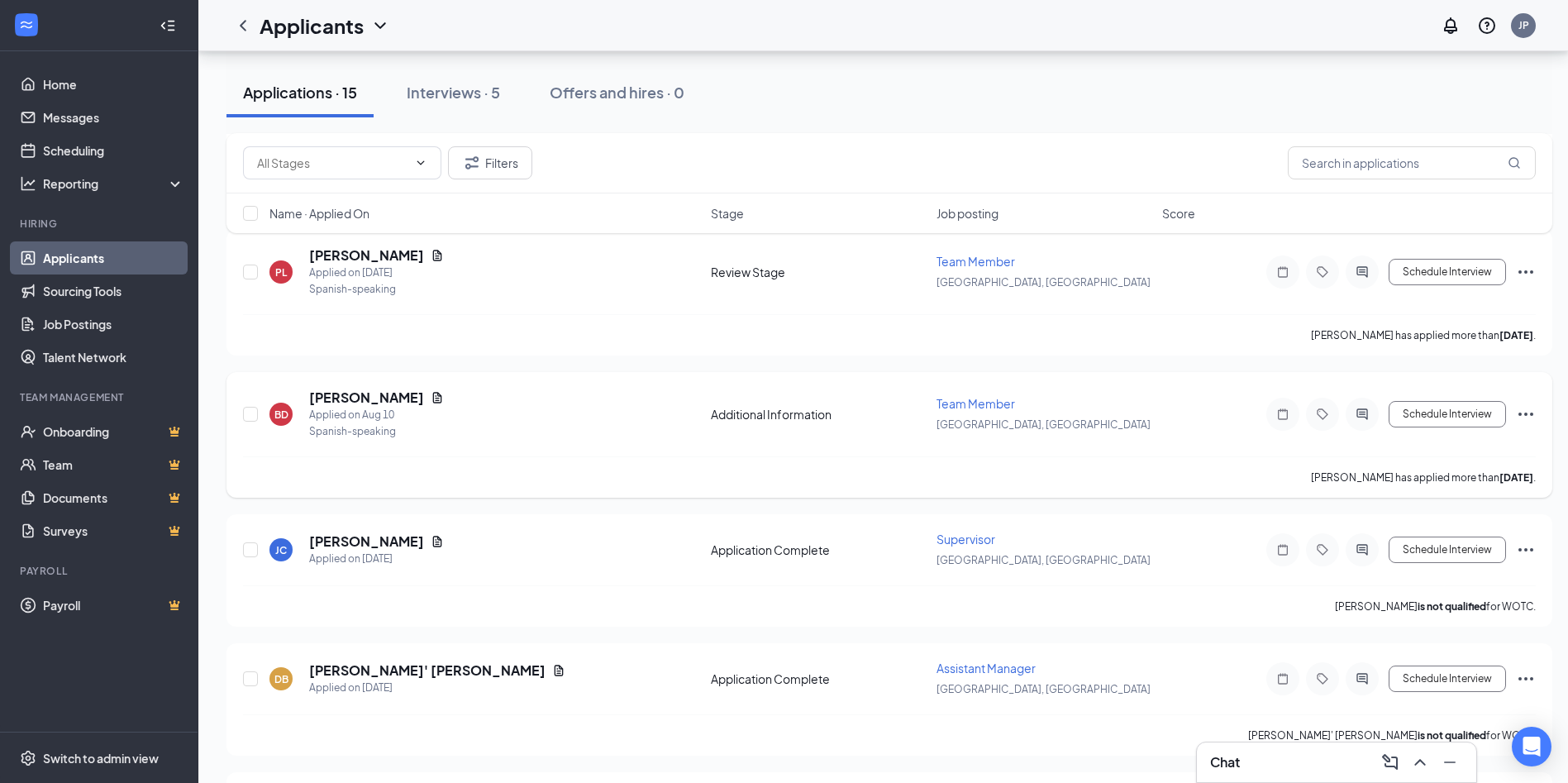
click at [443, 389] on div "[PERSON_NAME]" at bounding box center [376, 398] width 135 height 18
click at [442, 396] on icon "Document" at bounding box center [437, 397] width 9 height 11
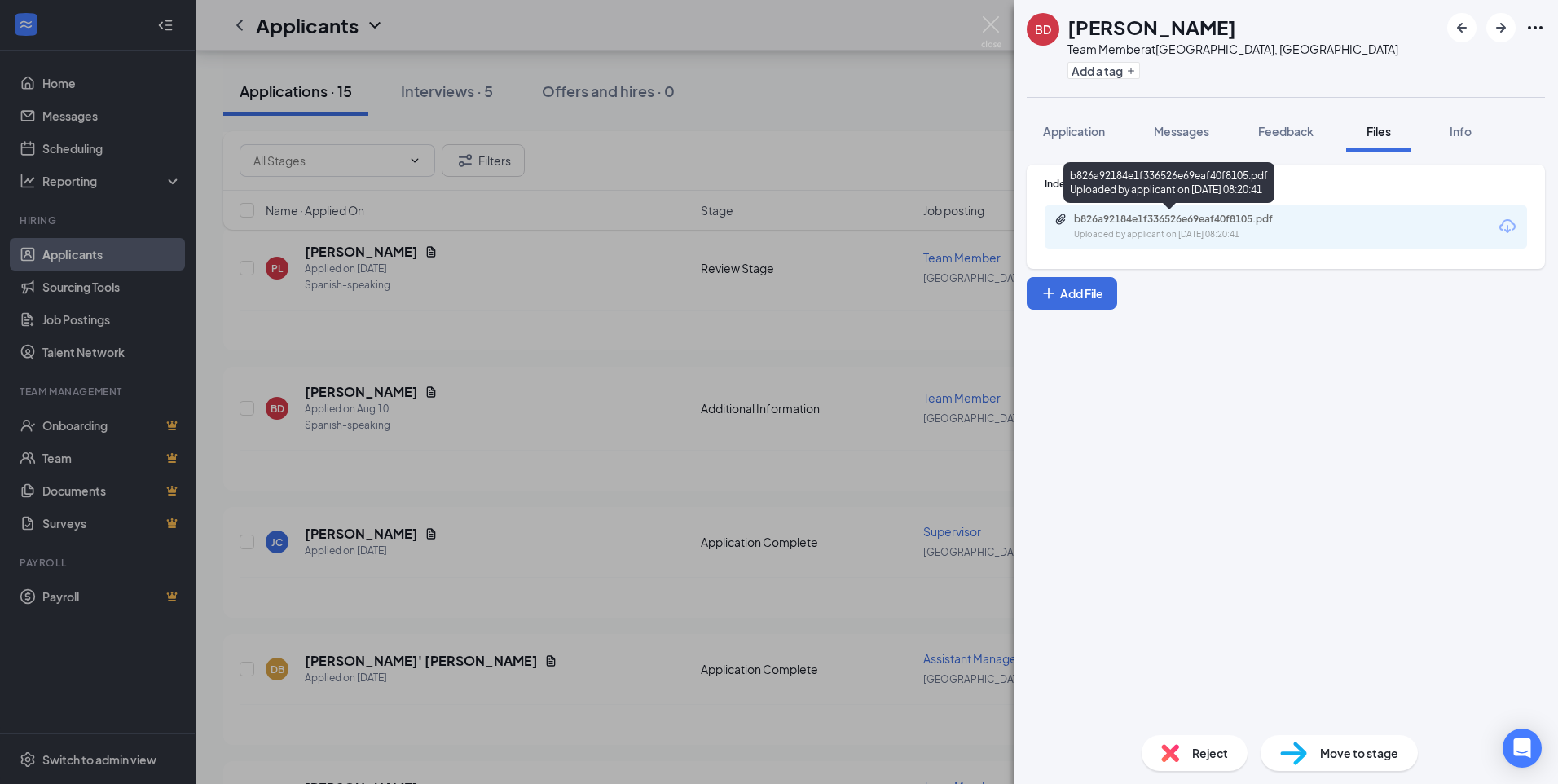
click at [1172, 239] on div "Uploaded by applicant on [DATE] 08:20:41" at bounding box center [1197, 234] width 244 height 13
click at [765, 409] on div "BD [PERSON_NAME] Team Member at [GEOGRAPHIC_DATA], [GEOGRAPHIC_DATA] Add a tag …" at bounding box center [779, 392] width 1558 height 784
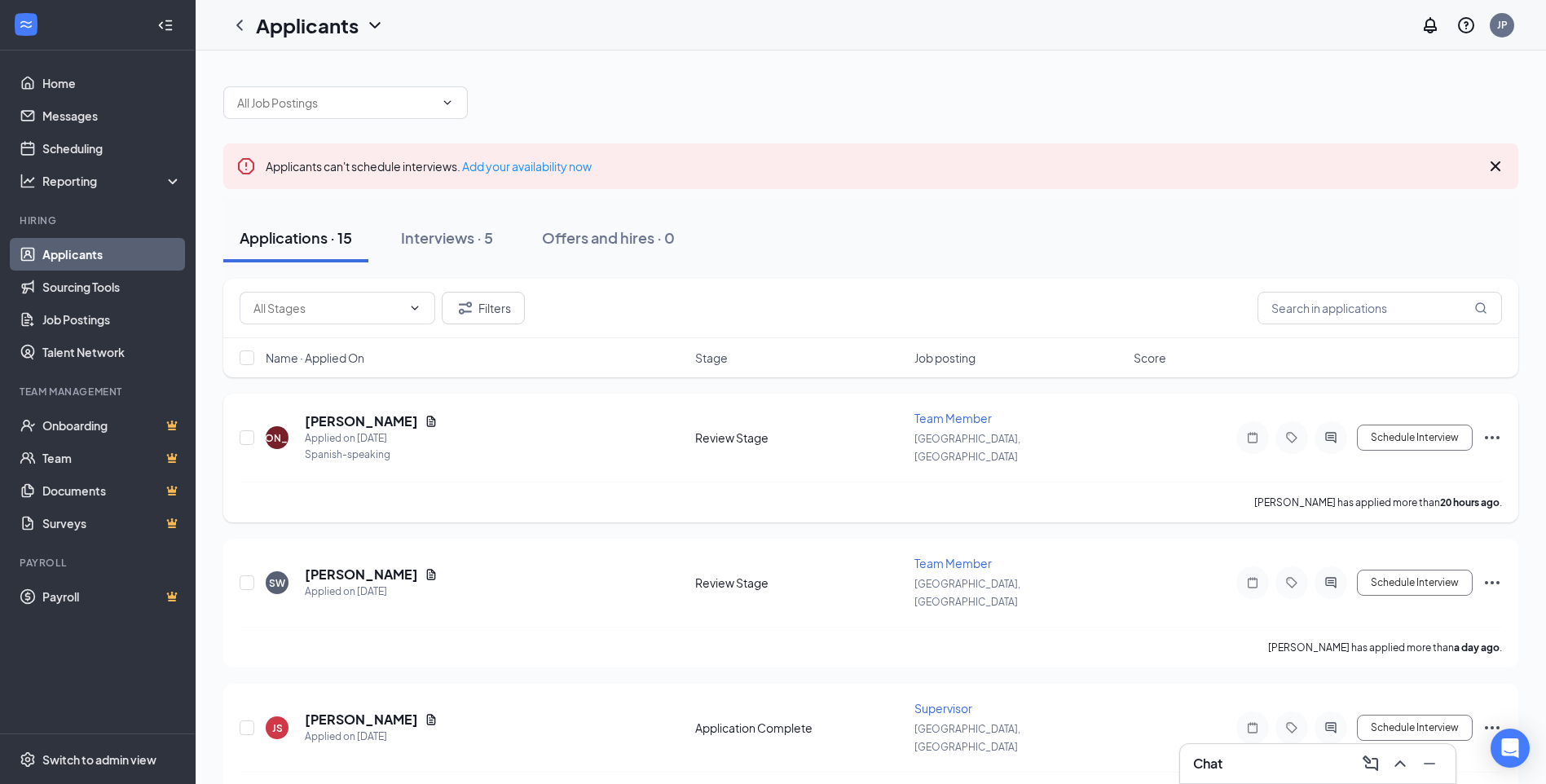
click at [1498, 436] on icon "Ellipses" at bounding box center [1492, 438] width 15 height 4
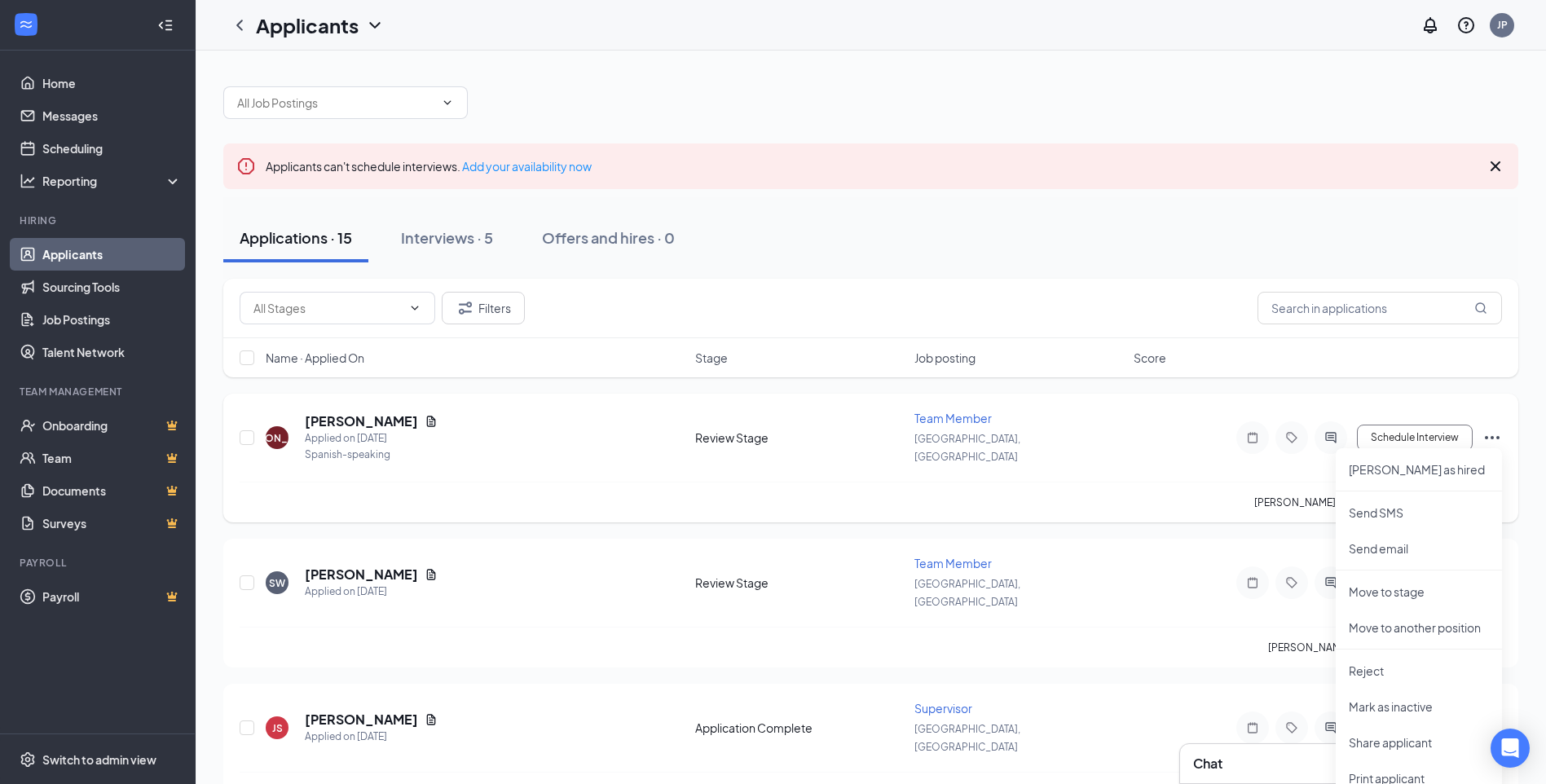
click at [1496, 436] on icon "Ellipses" at bounding box center [1492, 438] width 15 height 4
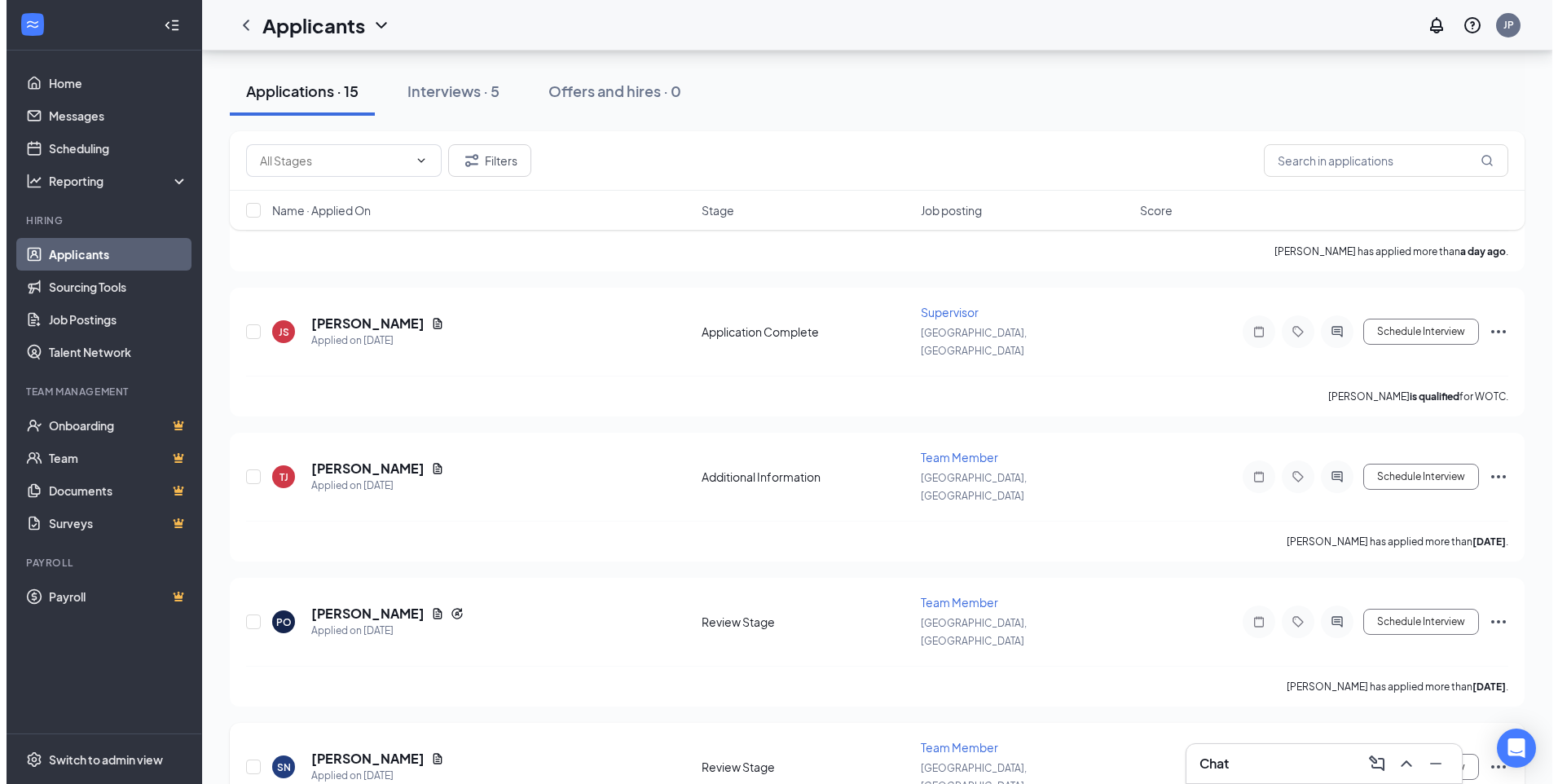
scroll to position [488, 0]
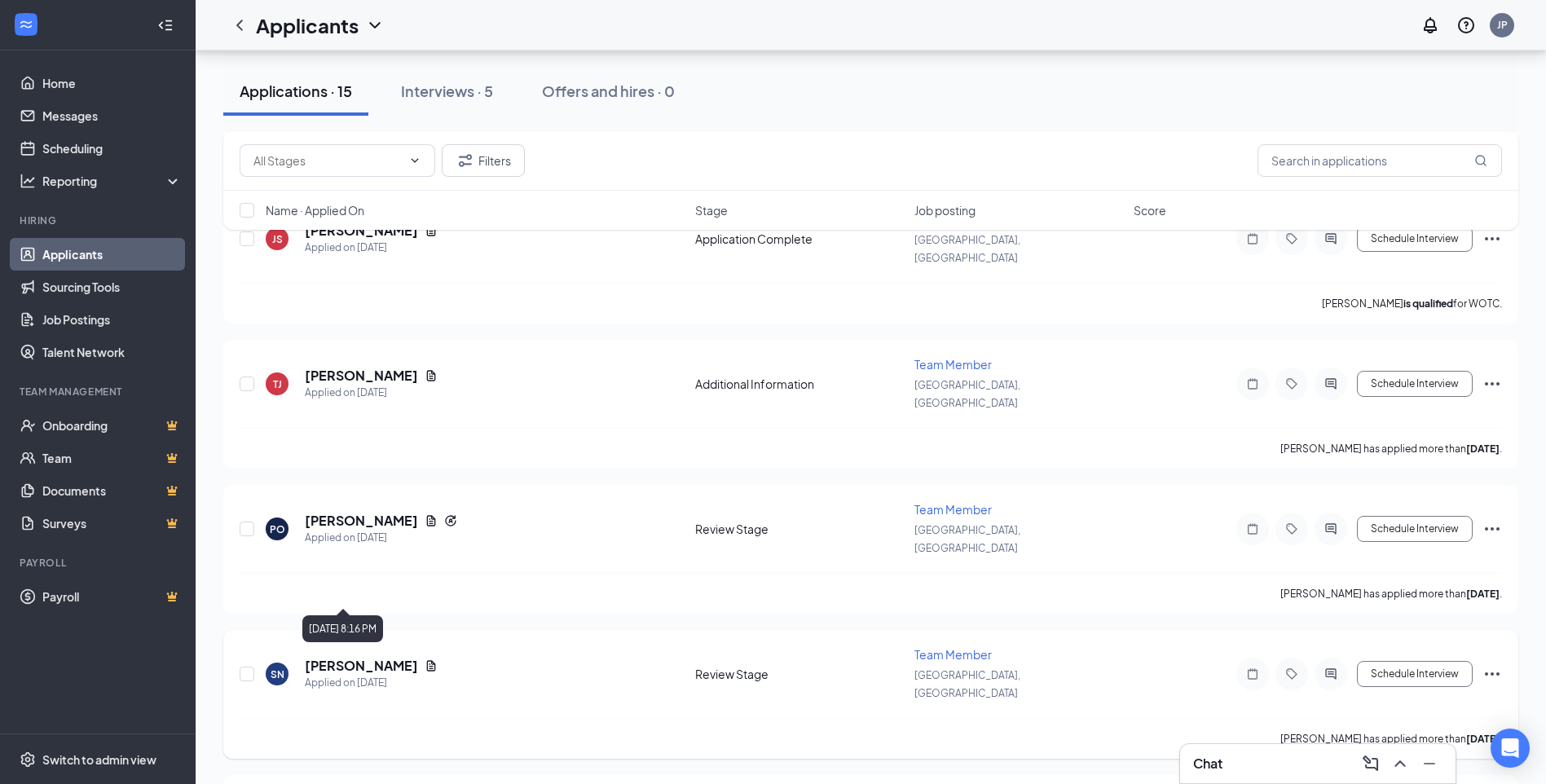
click at [425, 659] on icon "Document" at bounding box center [431, 665] width 13 height 13
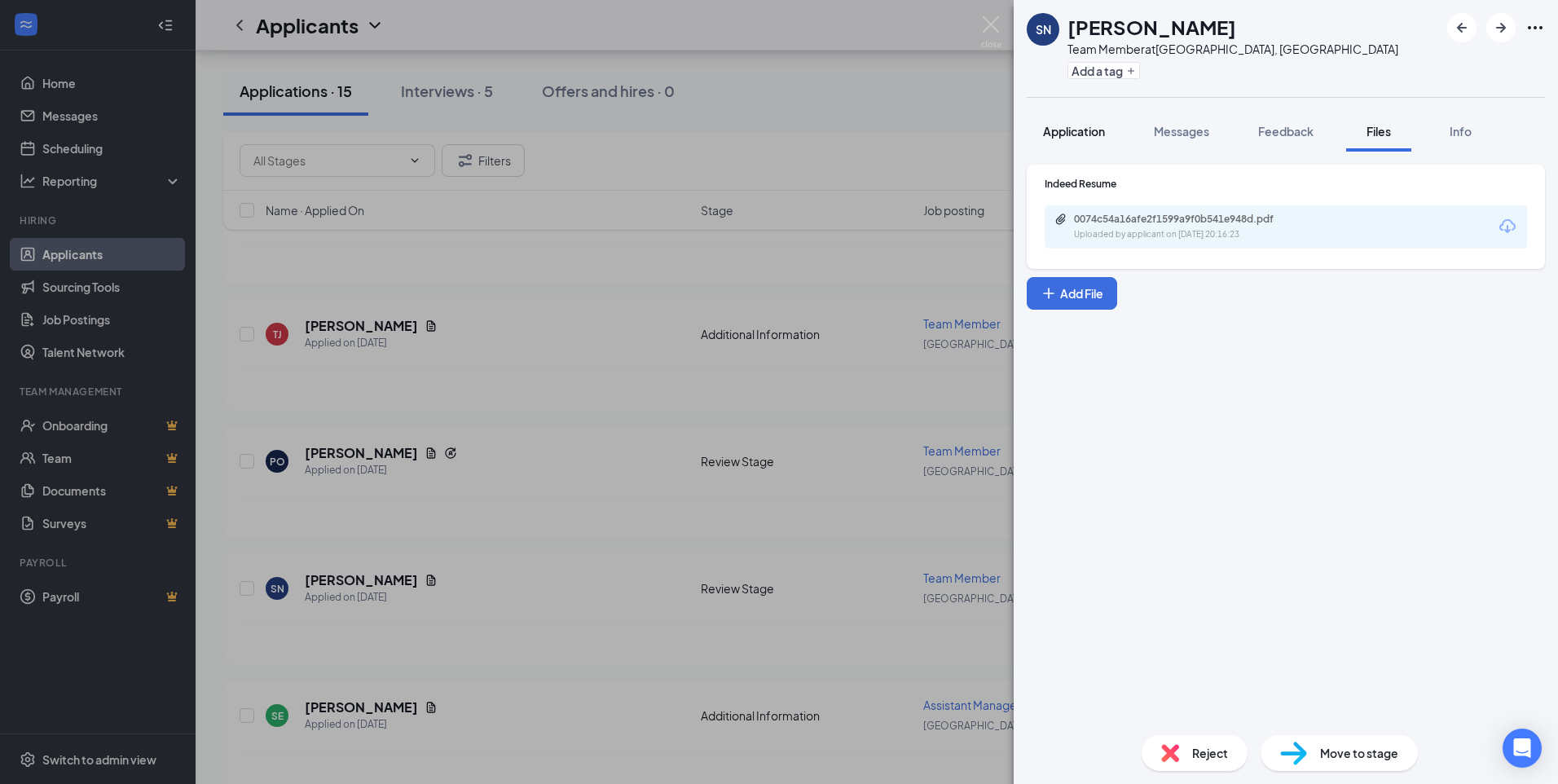
click at [1082, 133] on span "Application" at bounding box center [1075, 131] width 62 height 15
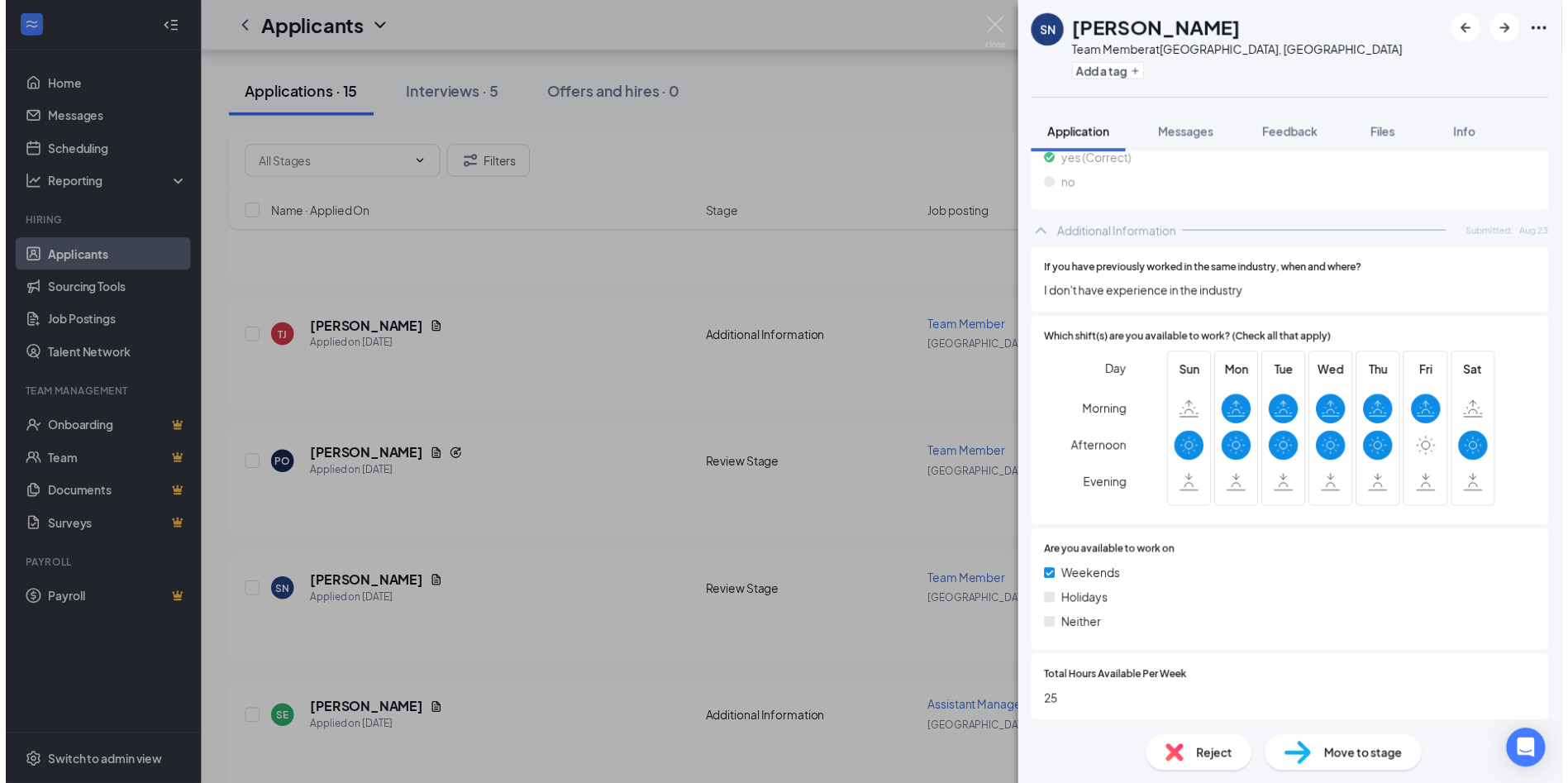
scroll to position [760, 0]
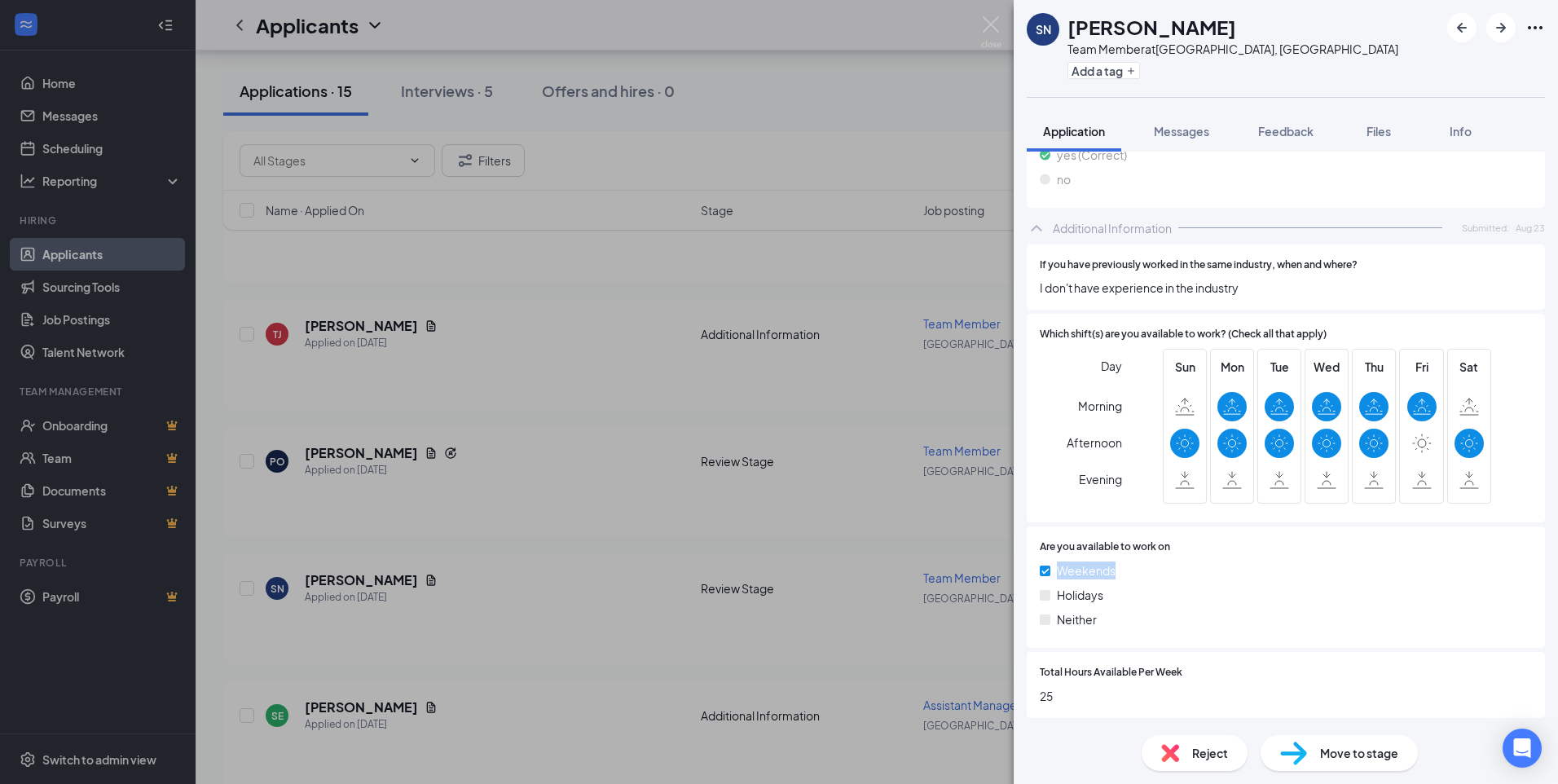
drag, startPoint x: 1056, startPoint y: 565, endPoint x: 1125, endPoint y: 571, distance: 69.3
click at [1125, 571] on div "Weekends" at bounding box center [1286, 570] width 492 height 18
drag, startPoint x: 1125, startPoint y: 571, endPoint x: 1121, endPoint y: 601, distance: 30.3
click at [1121, 601] on div "Holidays" at bounding box center [1286, 595] width 492 height 18
drag, startPoint x: 1084, startPoint y: 605, endPoint x: 1040, endPoint y: 602, distance: 44.1
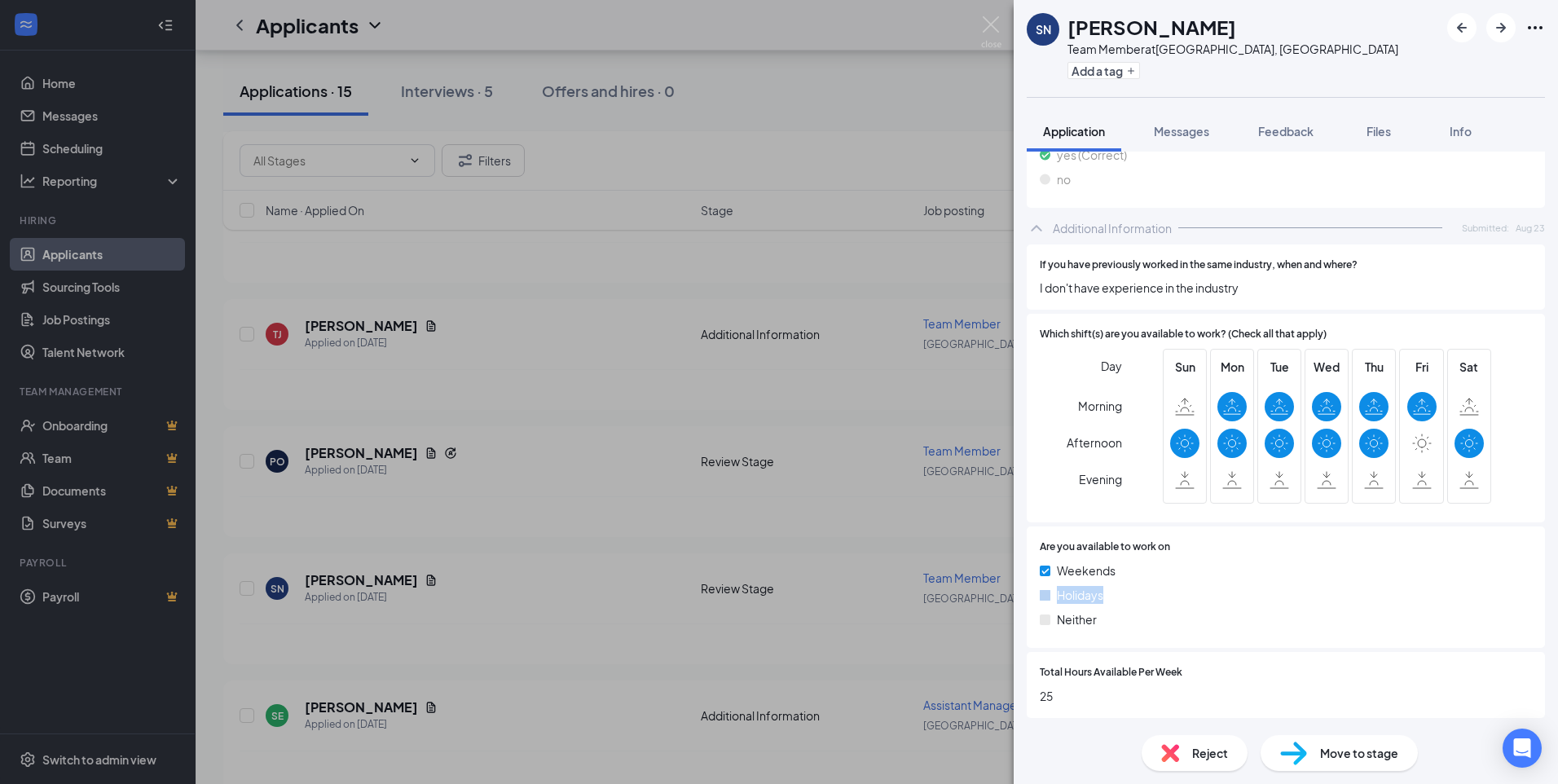
click at [1040, 602] on div "Holidays" at bounding box center [1286, 595] width 492 height 18
drag, startPoint x: 1040, startPoint y: 602, endPoint x: 1138, endPoint y: 624, distance: 100.4
click at [1138, 624] on div "Neither" at bounding box center [1286, 619] width 492 height 18
drag, startPoint x: 1016, startPoint y: 695, endPoint x: 992, endPoint y: 692, distance: 24.2
click at [992, 692] on div "SN [PERSON_NAME] Team Member at [GEOGRAPHIC_DATA], [GEOGRAPHIC_DATA] Add a tag …" at bounding box center [779, 392] width 1558 height 784
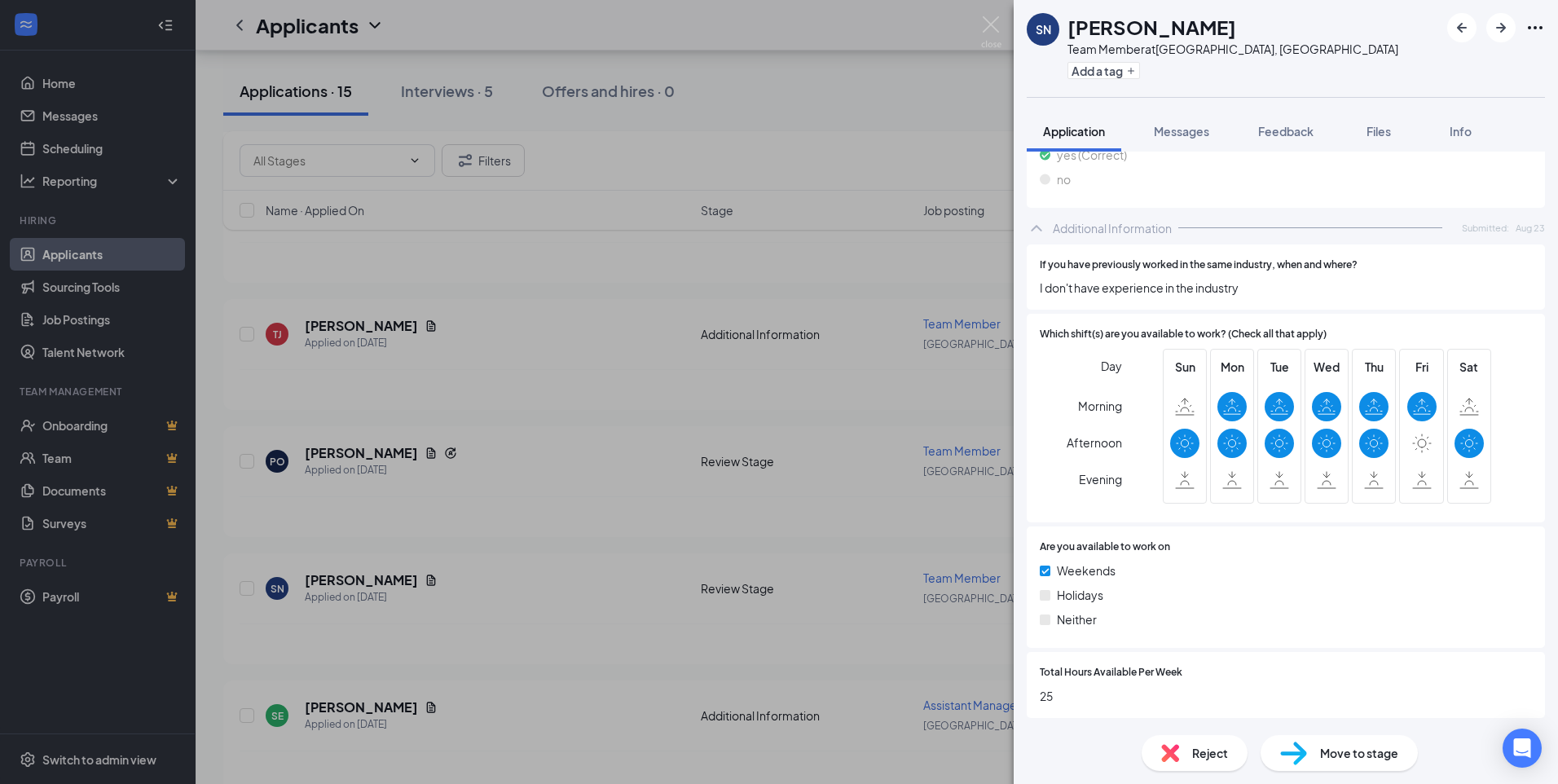
drag, startPoint x: 992, startPoint y: 692, endPoint x: 1253, endPoint y: 149, distance: 602.5
click at [958, 611] on div "SN [PERSON_NAME] Team Member at [GEOGRAPHIC_DATA], [GEOGRAPHIC_DATA] Add a tag …" at bounding box center [779, 392] width 1558 height 784
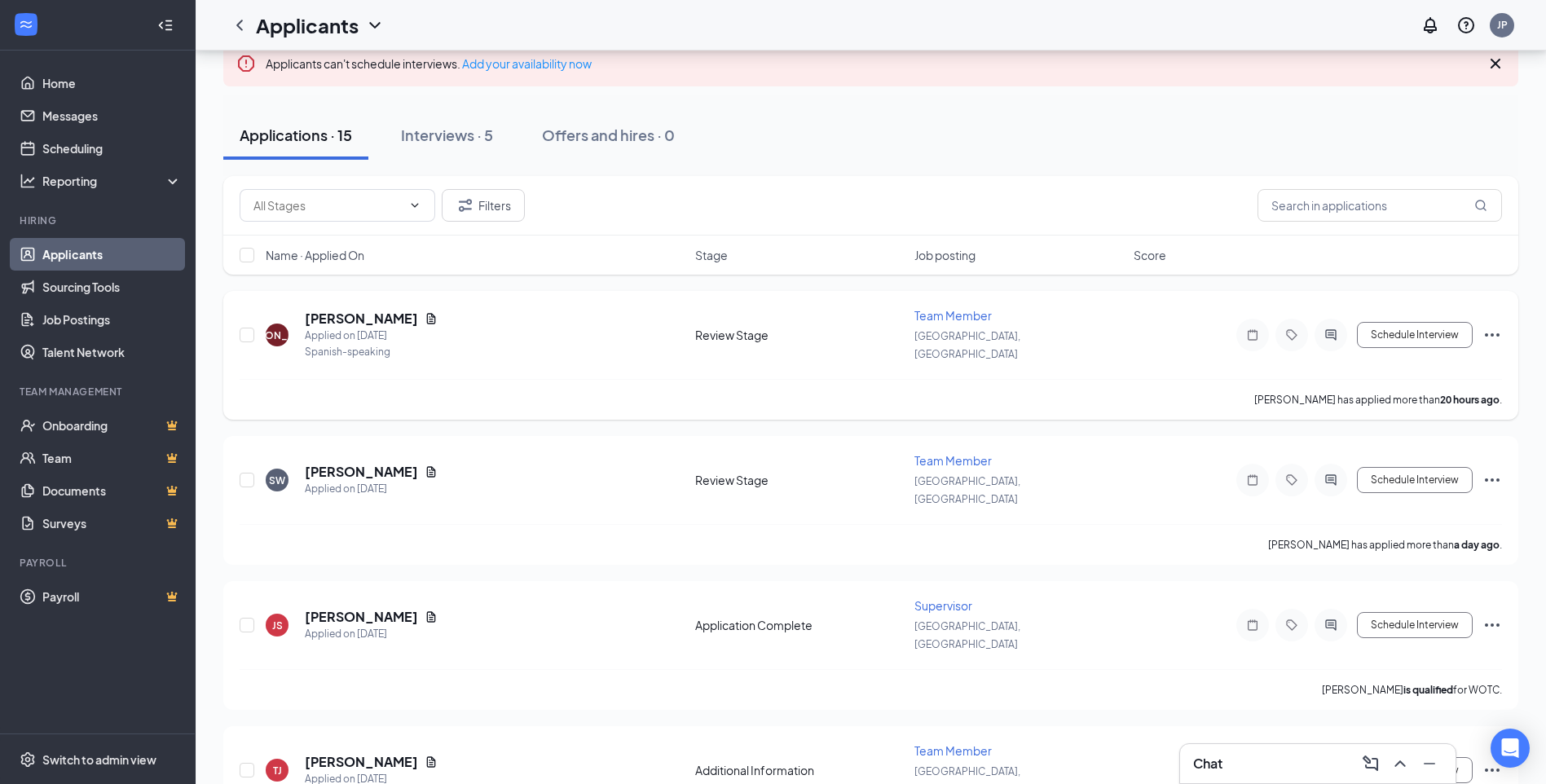
scroll to position [23, 0]
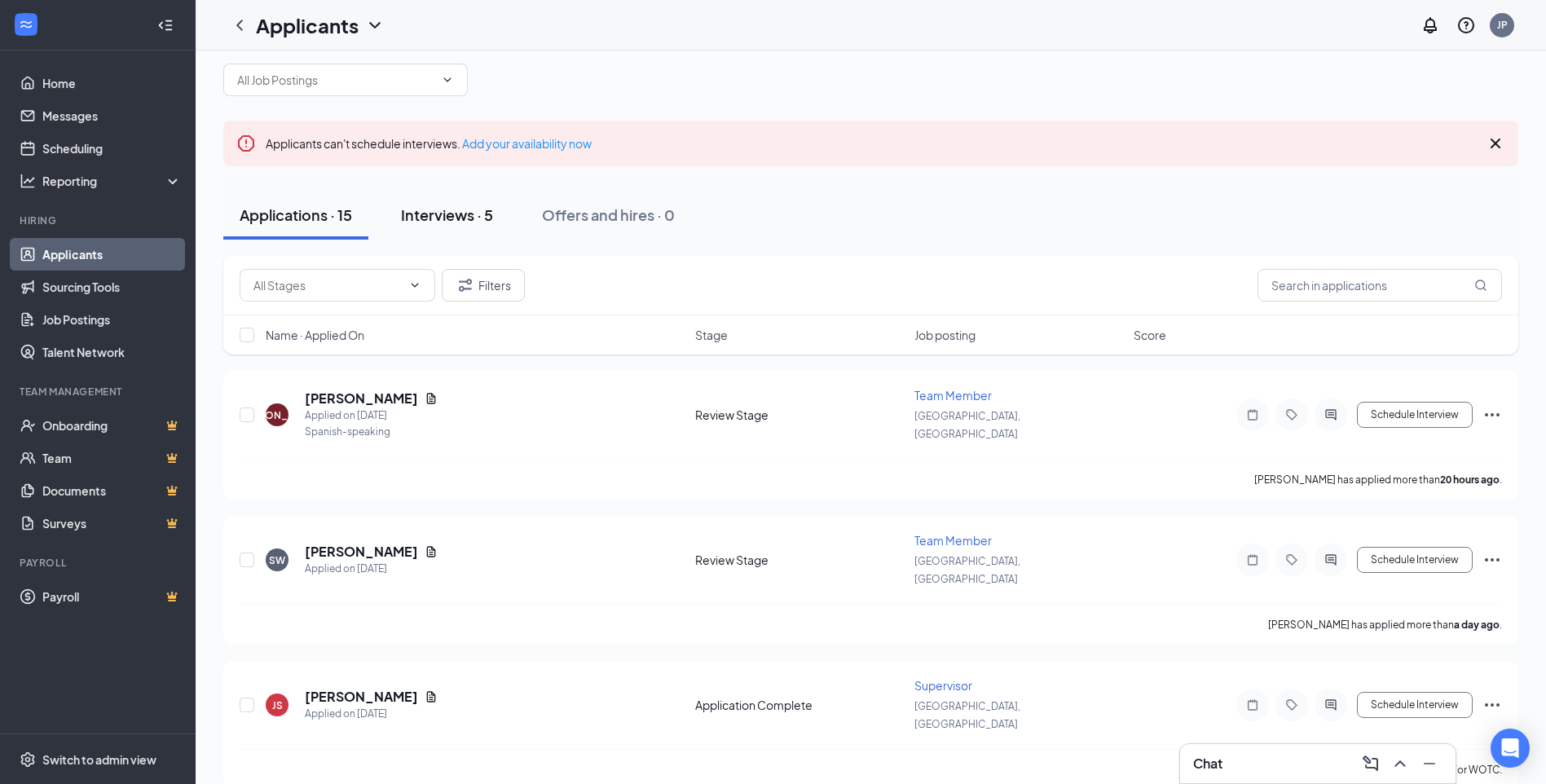
click at [490, 218] on div "Interviews · 5" at bounding box center [447, 214] width 92 height 20
